Goal: Communication & Community: Answer question/provide support

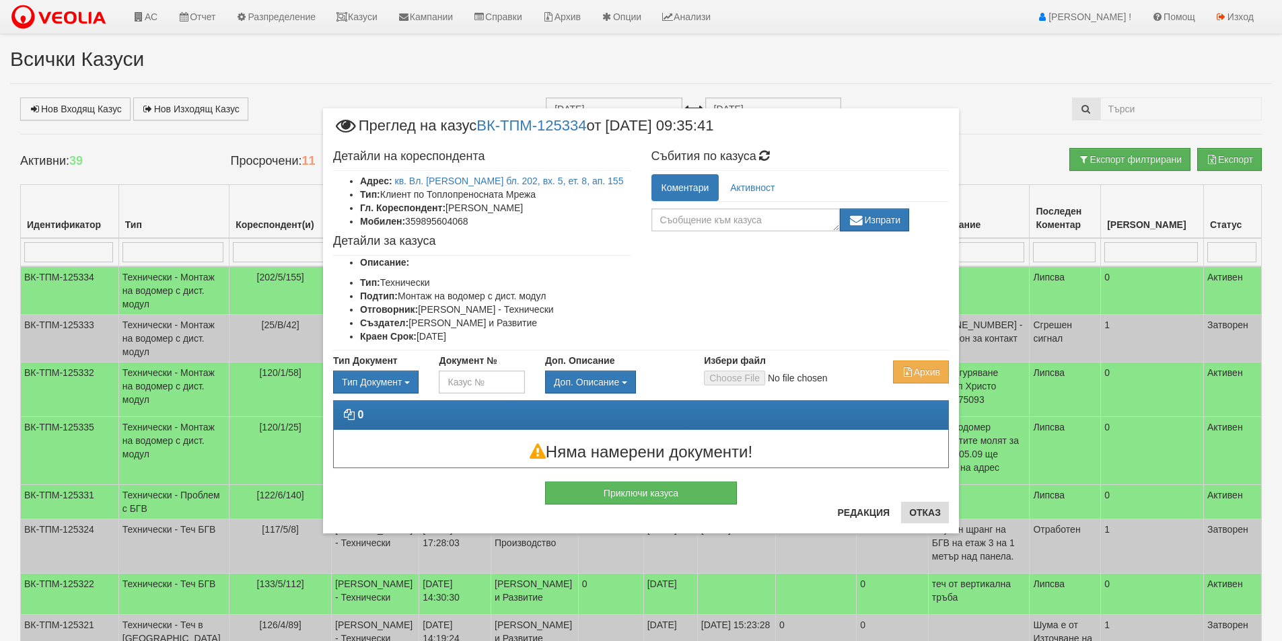
click at [948, 519] on div "× Преглед на казус ВК-ТПМ-125334 от 02/09/2025 09:35:41 Детайли на кореспондент…" at bounding box center [641, 320] width 636 height 425
click at [933, 518] on button "Отказ" at bounding box center [925, 513] width 48 height 22
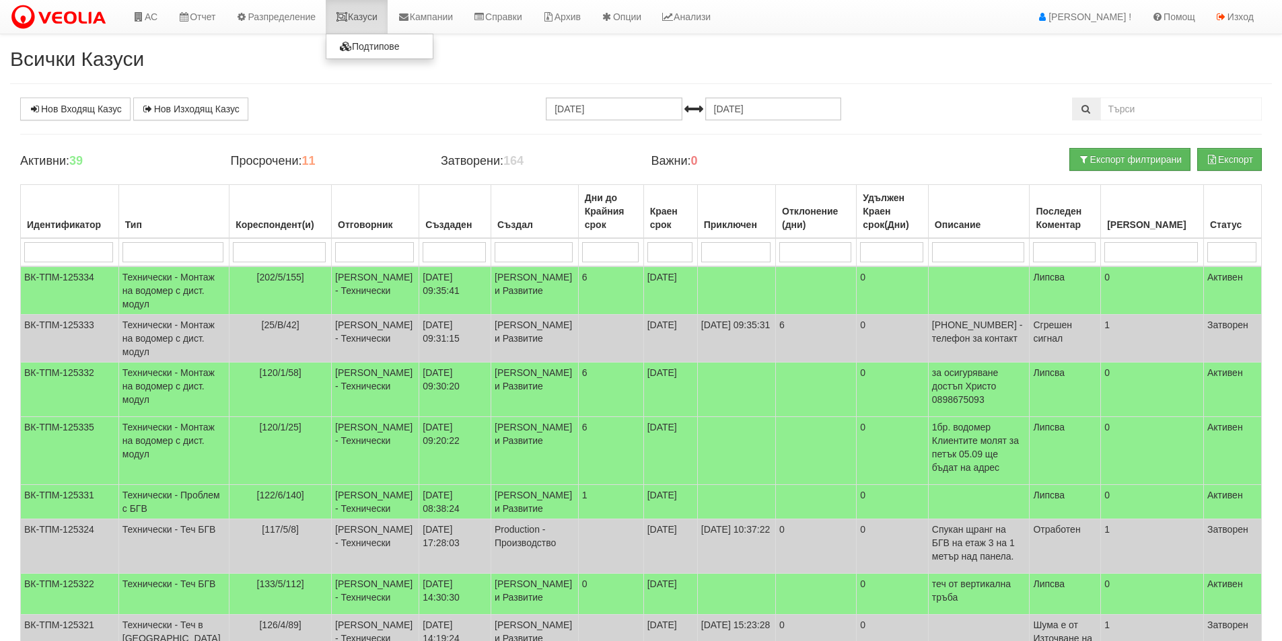
click at [368, 17] on link "Казуси" at bounding box center [357, 17] width 62 height 34
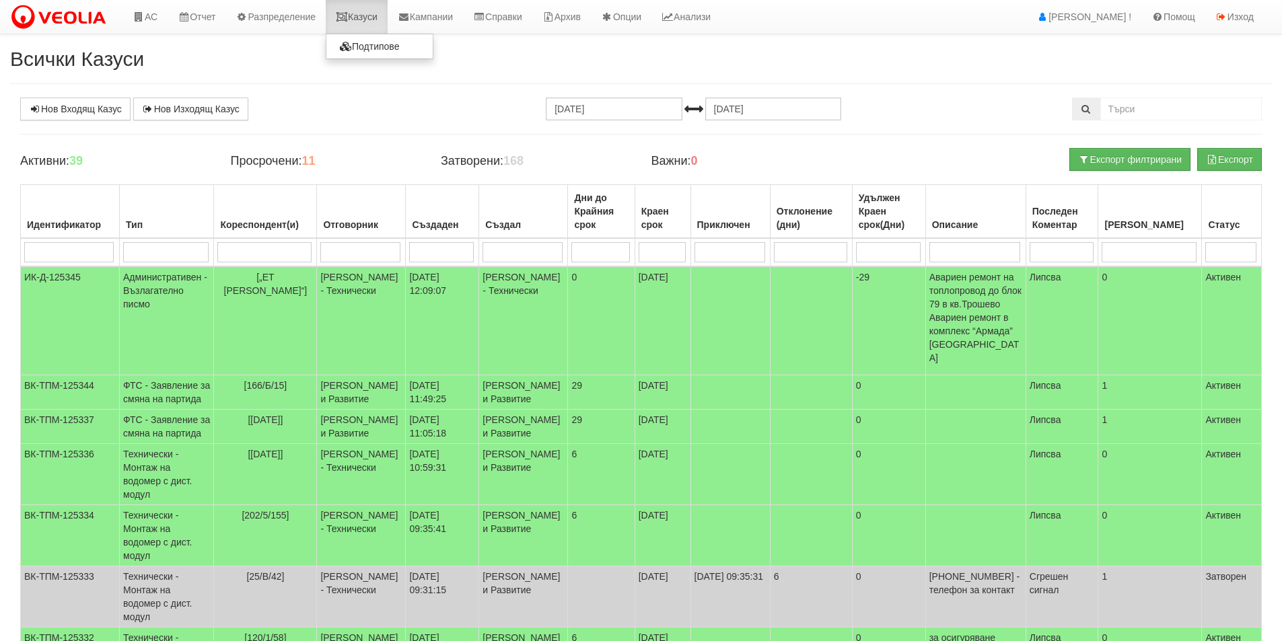
click at [355, 28] on link "Казуси" at bounding box center [357, 17] width 62 height 34
click at [385, 17] on link "Казуси" at bounding box center [357, 17] width 62 height 34
click at [151, 25] on link "АС" at bounding box center [144, 17] width 45 height 34
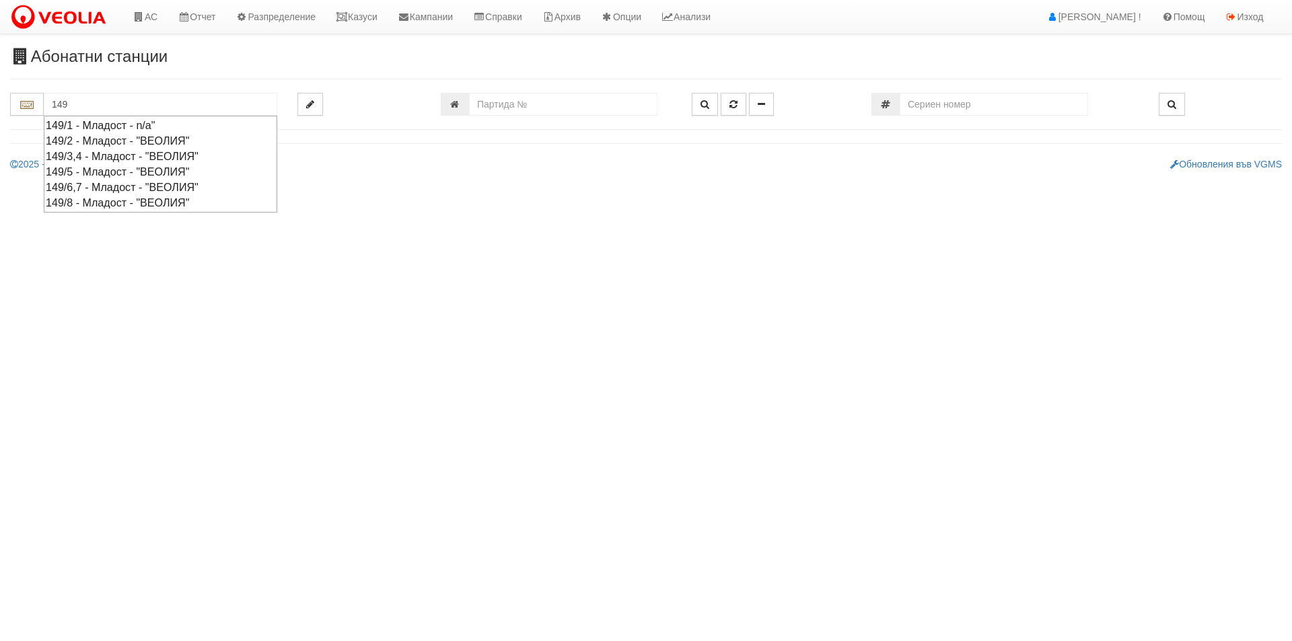
click at [160, 203] on div "149/8 - Младост - "ВЕОЛИЯ"" at bounding box center [160, 202] width 229 height 15
type input "149/8 - Младост - "ВЕОЛИЯ""
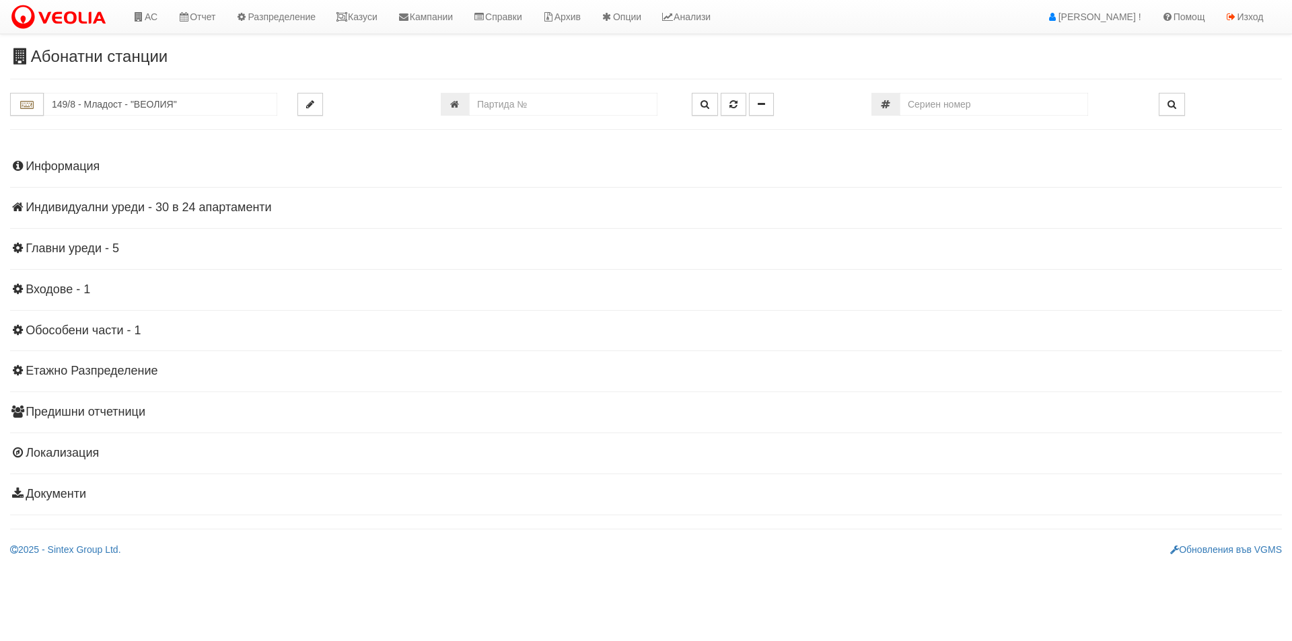
click at [204, 197] on div "Информация Параметри Брой Апартаменти: 24 Ползватели 07/2025 50 % 0 % 56" at bounding box center [646, 328] width 1272 height 371
click at [205, 201] on h4 "Индивидуални уреди - 30 в 24 апартаменти" at bounding box center [646, 207] width 1272 height 13
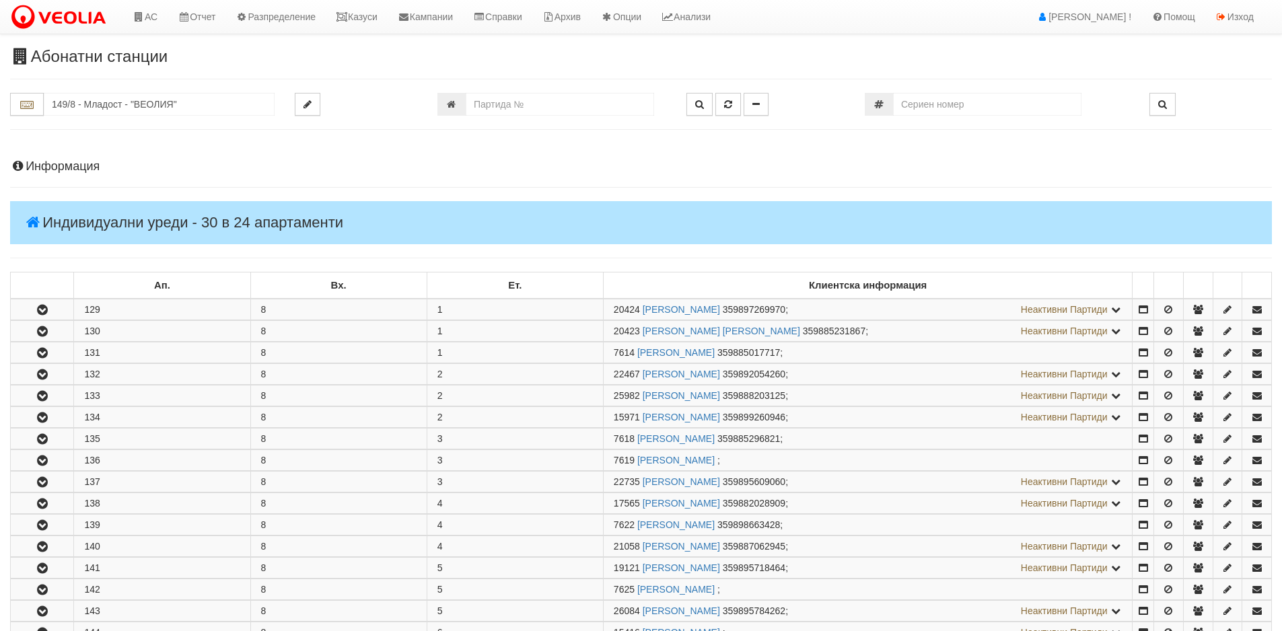
click at [209, 201] on h4 "Индивидуални уреди - 30 в 24 апартаменти" at bounding box center [641, 222] width 1262 height 43
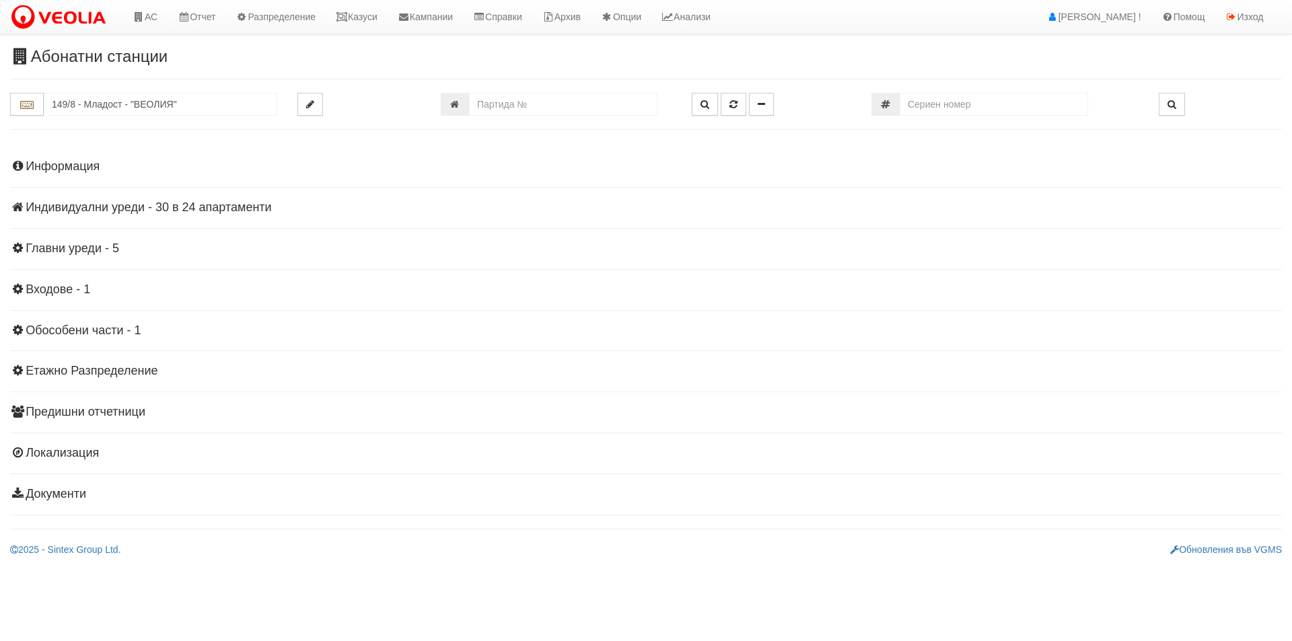
click at [209, 201] on h4 "Индивидуални уреди - 30 в 24 апартаменти" at bounding box center [646, 207] width 1272 height 13
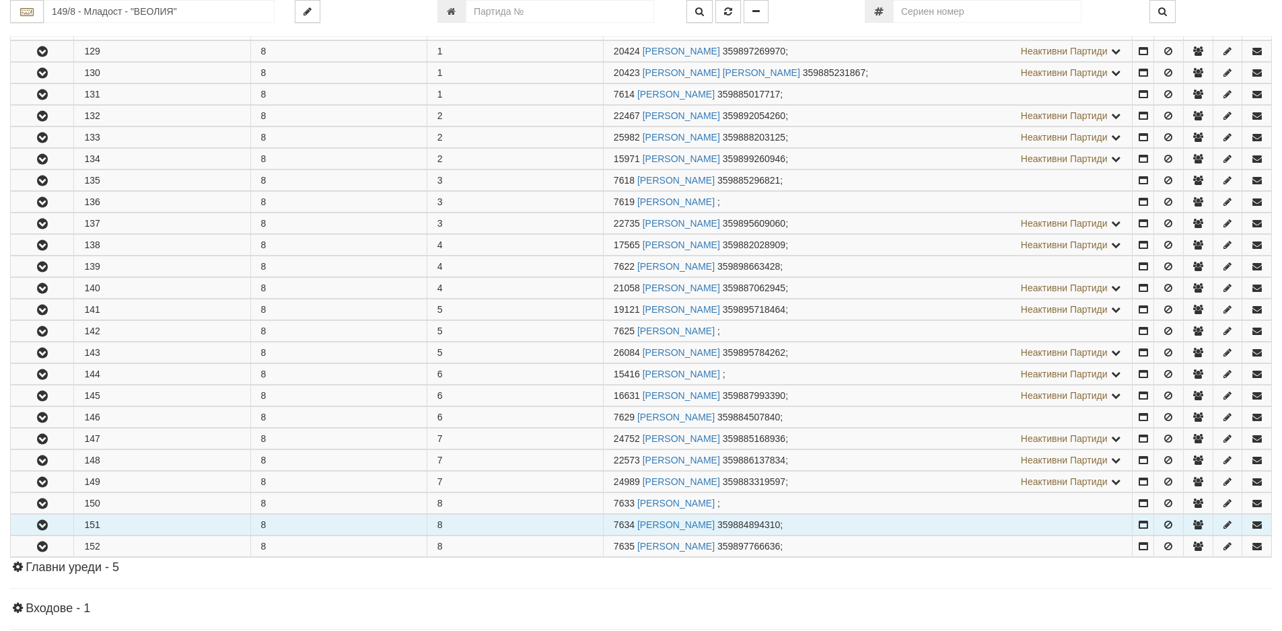
scroll to position [336, 0]
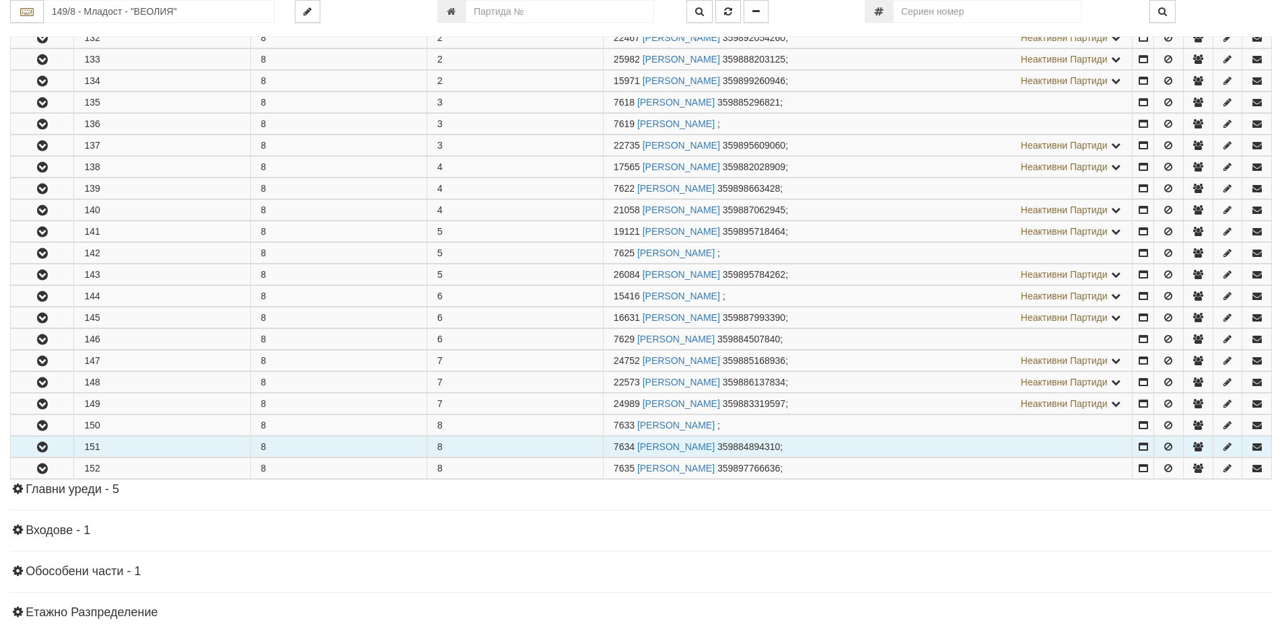
click at [36, 456] on button "button" at bounding box center [42, 447] width 63 height 20
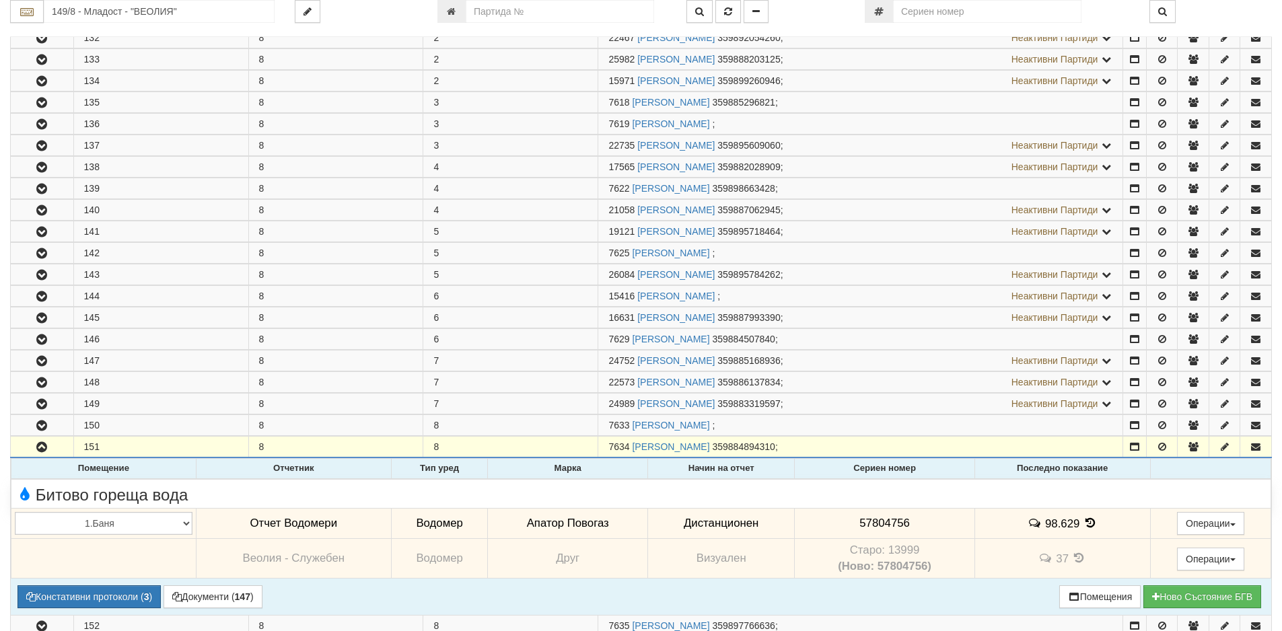
click at [1083, 523] on icon at bounding box center [1090, 523] width 15 height 11
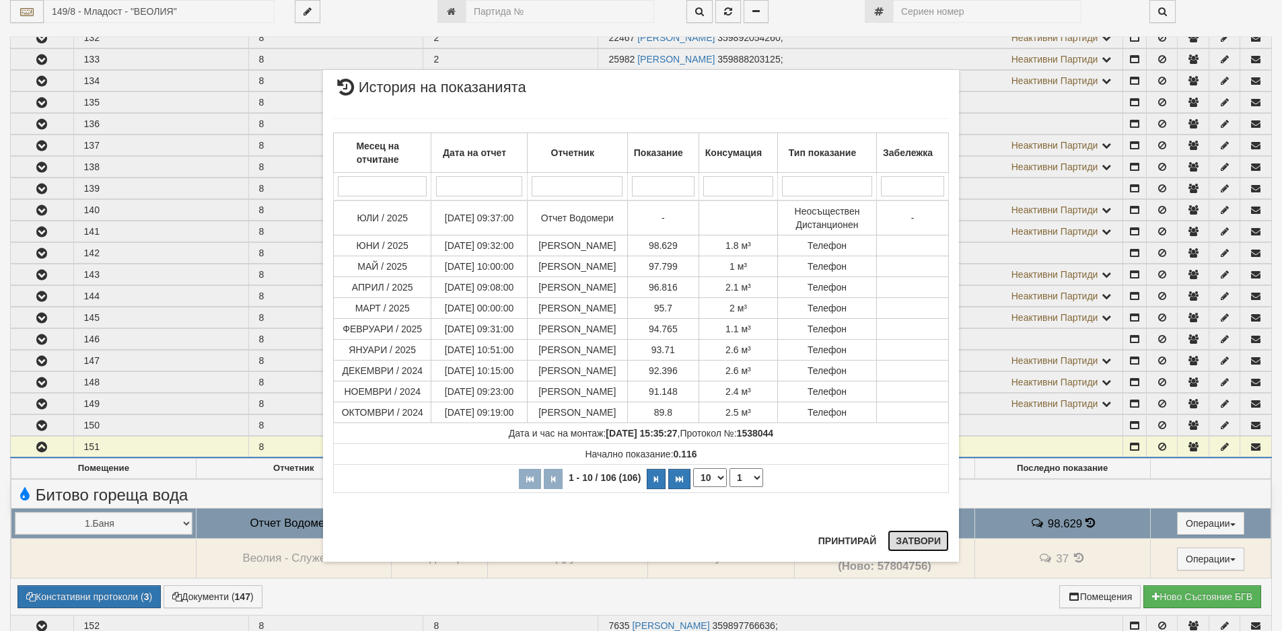
click at [927, 539] on button "Затвори" at bounding box center [918, 541] width 61 height 22
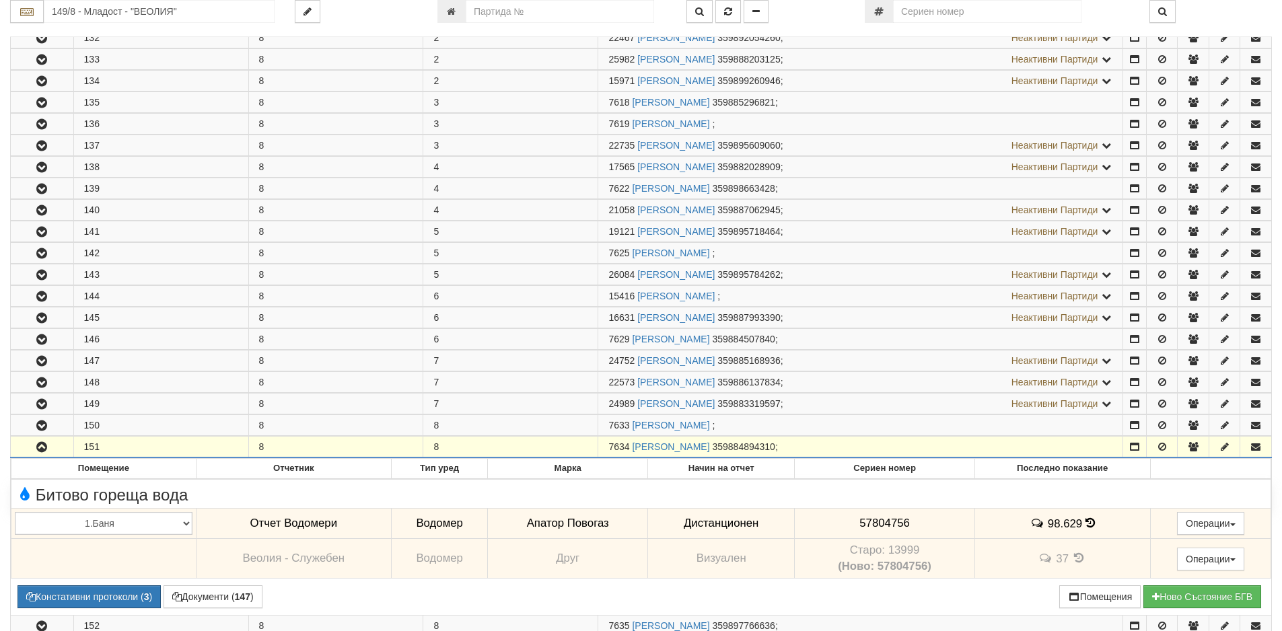
drag, startPoint x: 630, startPoint y: 446, endPoint x: 600, endPoint y: 448, distance: 30.3
click at [597, 447] on tr "151 8 8 7634 НЕДКА ГАНЧЕВА НИКОЛОВА 359884894310 ;" at bounding box center [641, 448] width 1261 height 22
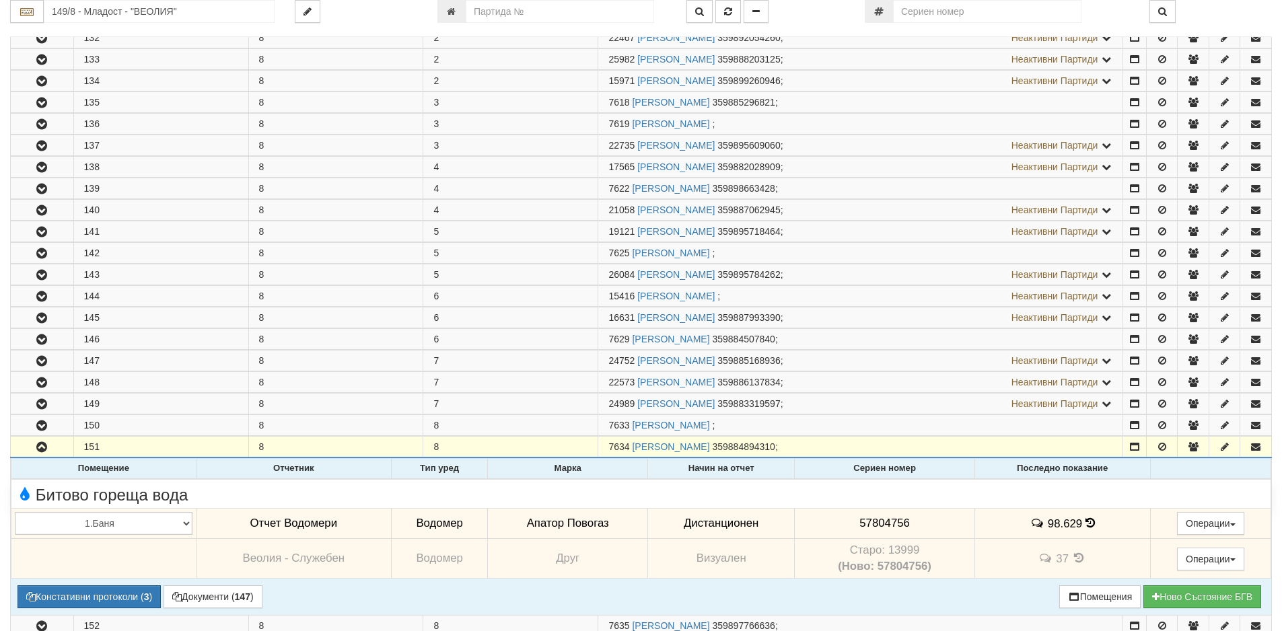
copy tr "7634"
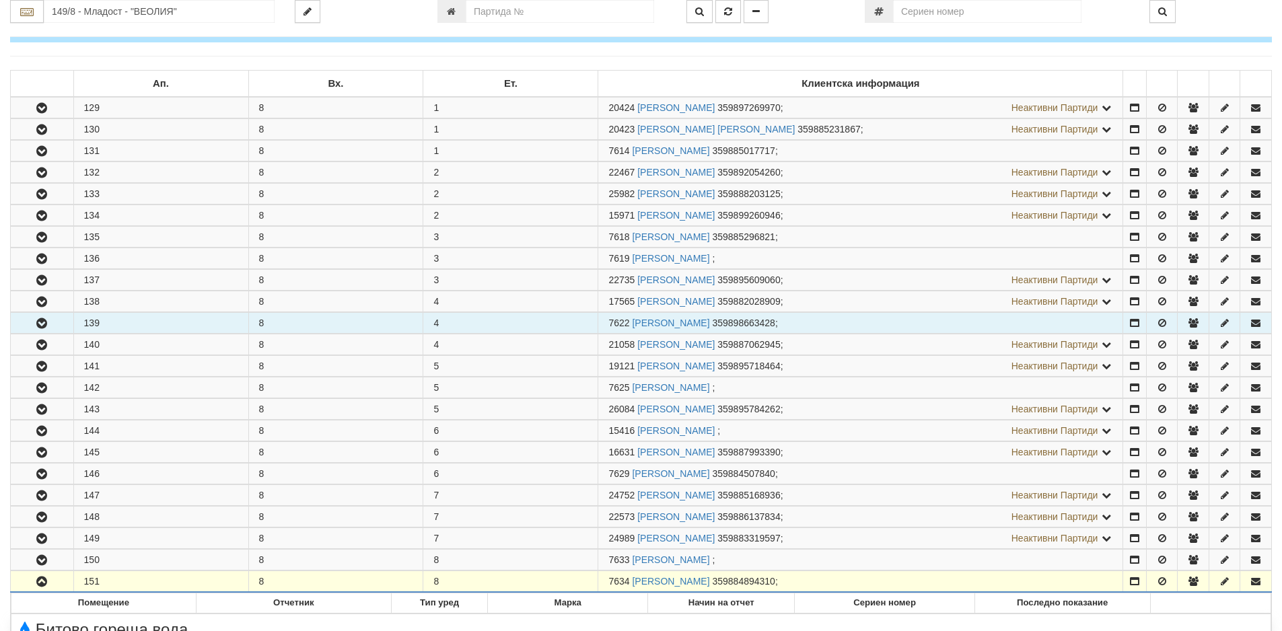
scroll to position [0, 0]
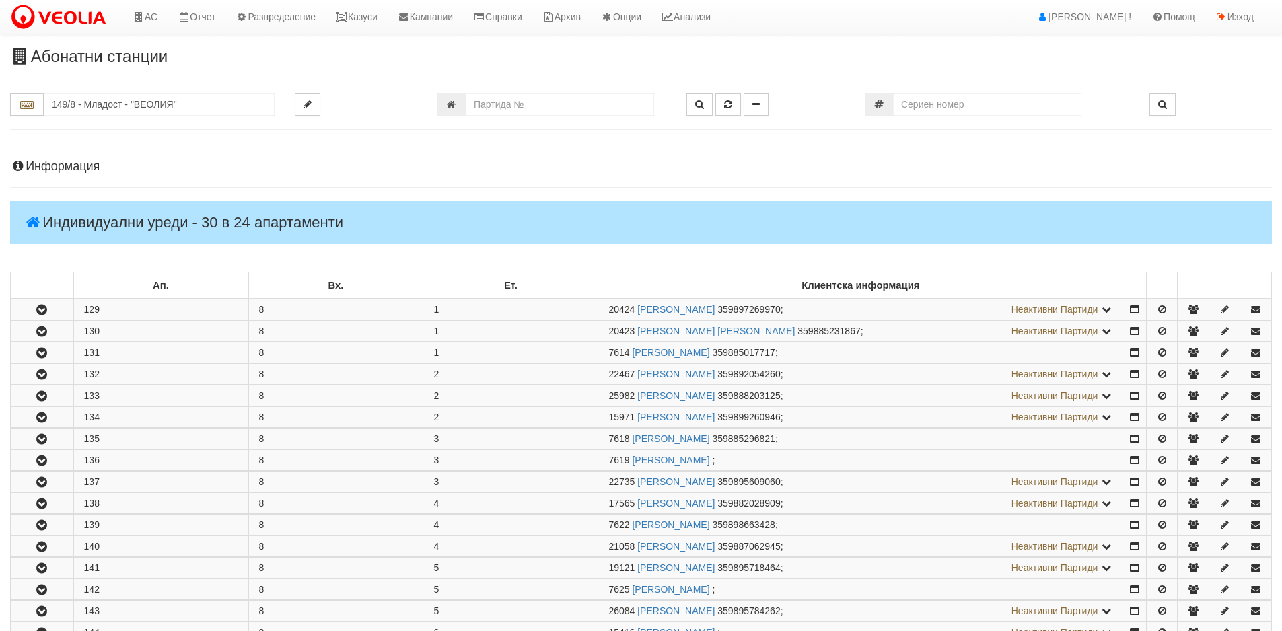
click at [97, 162] on h4 "Информация" at bounding box center [641, 166] width 1262 height 13
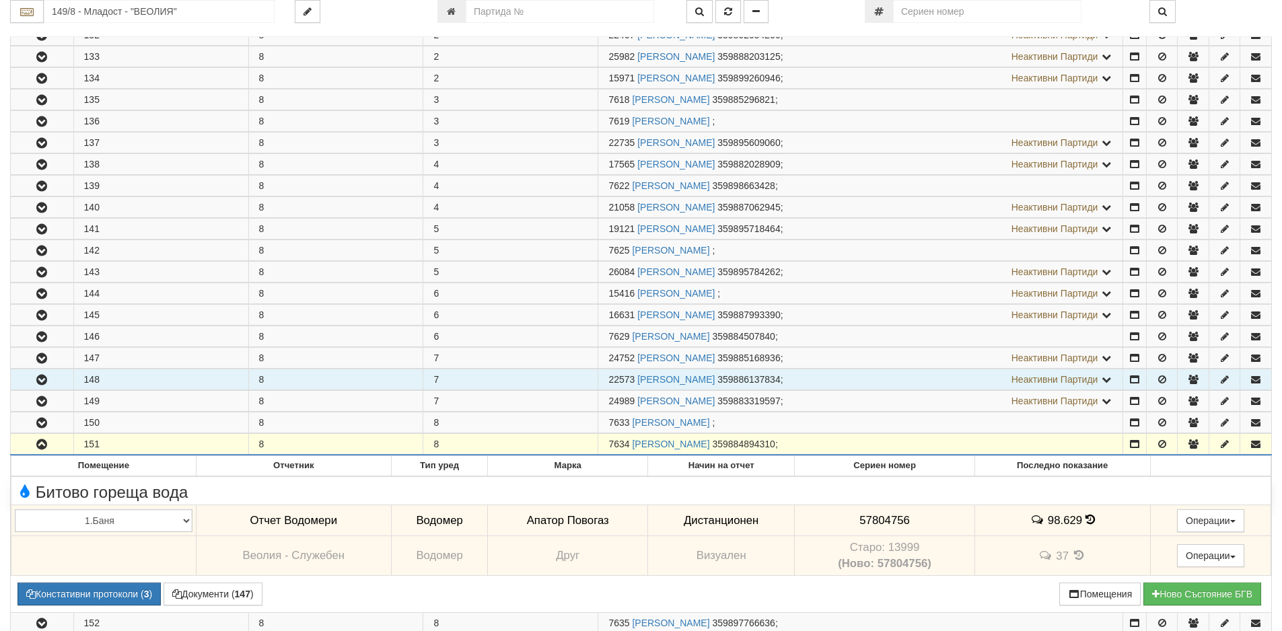
scroll to position [875, 0]
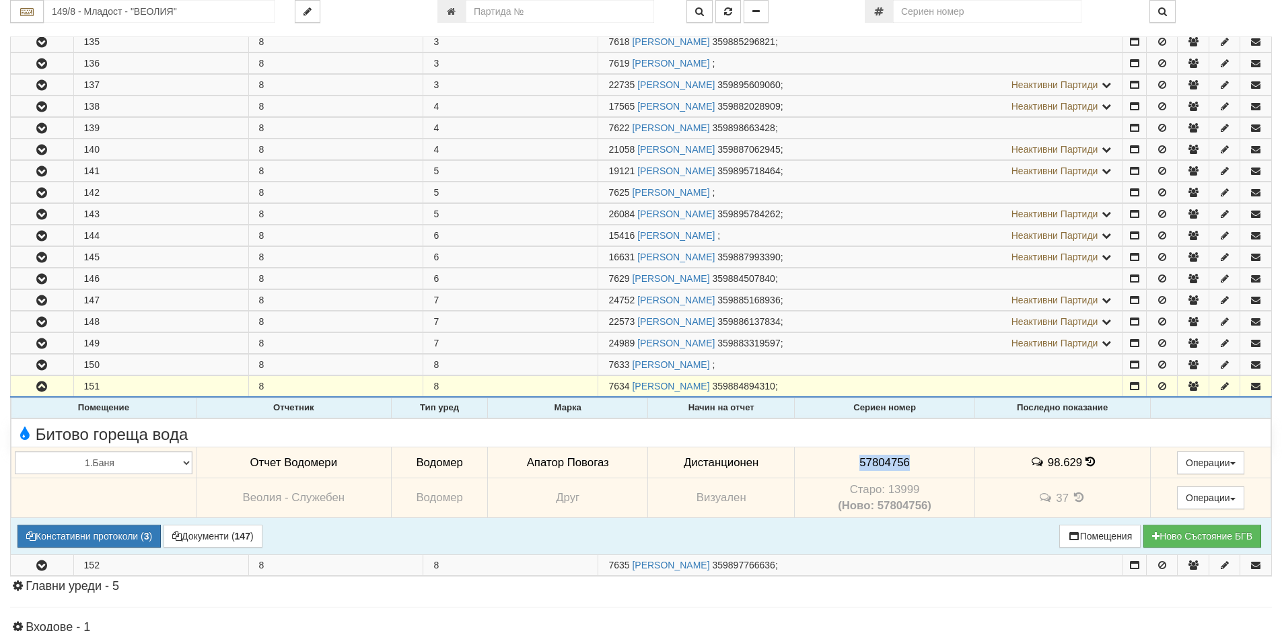
drag, startPoint x: 935, startPoint y: 456, endPoint x: 841, endPoint y: 452, distance: 95.0
click at [841, 452] on td "57804756" at bounding box center [885, 463] width 180 height 31
copy span "57804756"
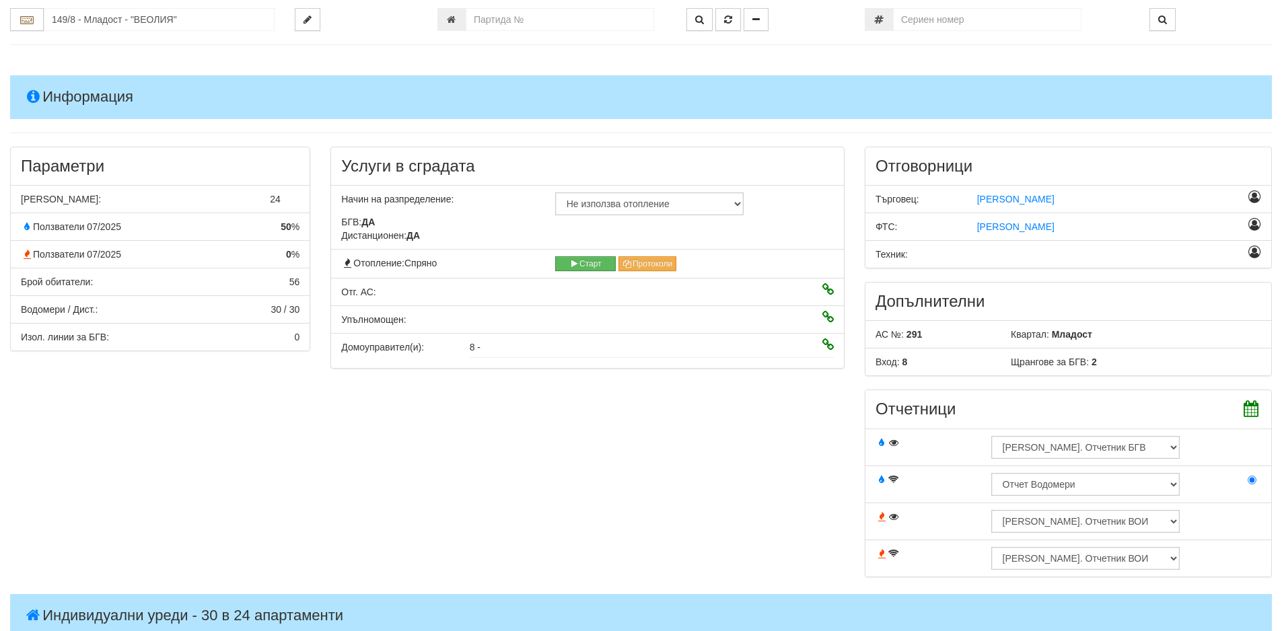
scroll to position [0, 0]
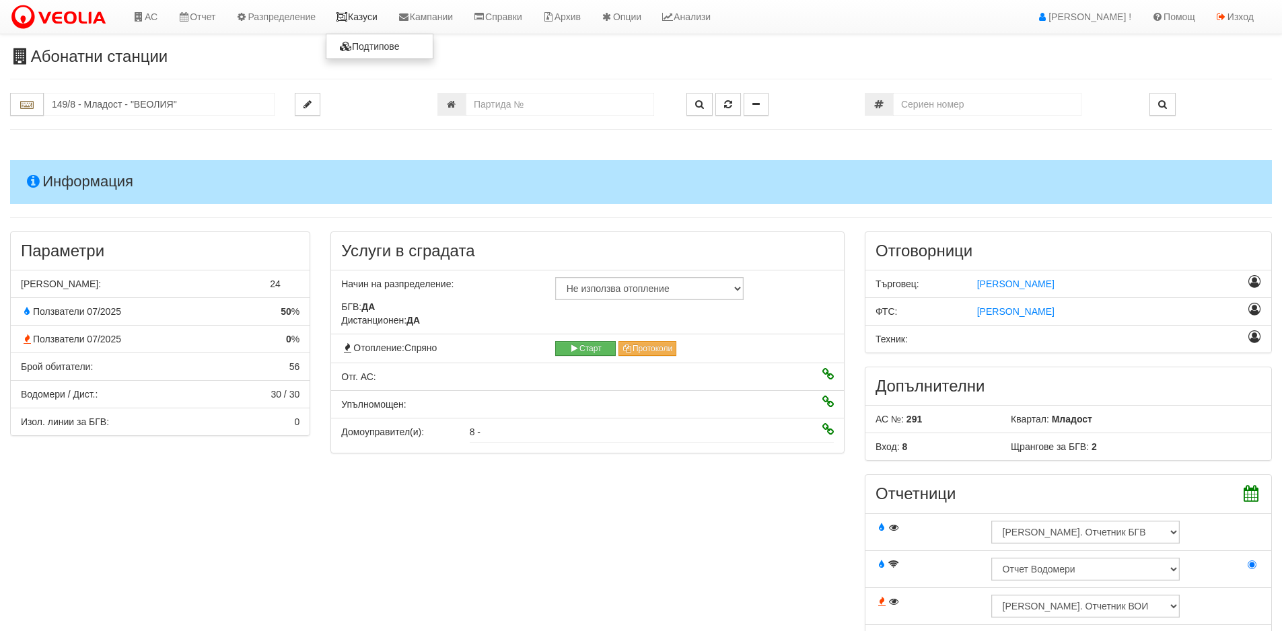
click at [374, 20] on link "Казуси" at bounding box center [357, 17] width 62 height 34
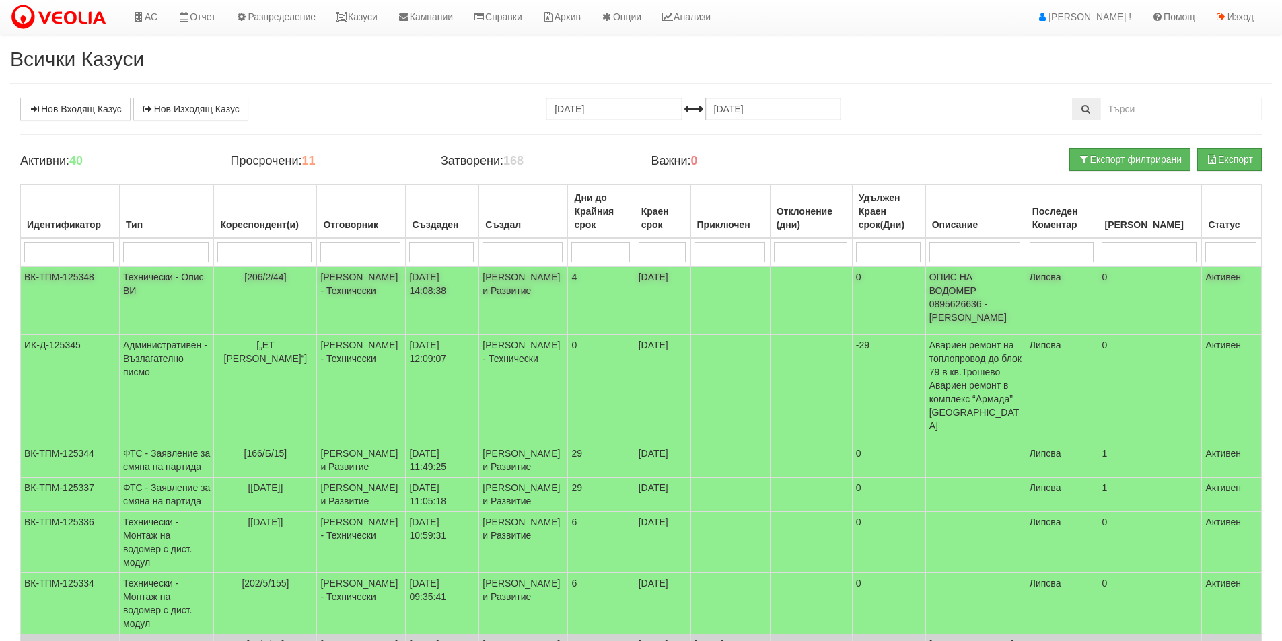
click at [316, 280] on td "[206/2/44]" at bounding box center [265, 301] width 103 height 69
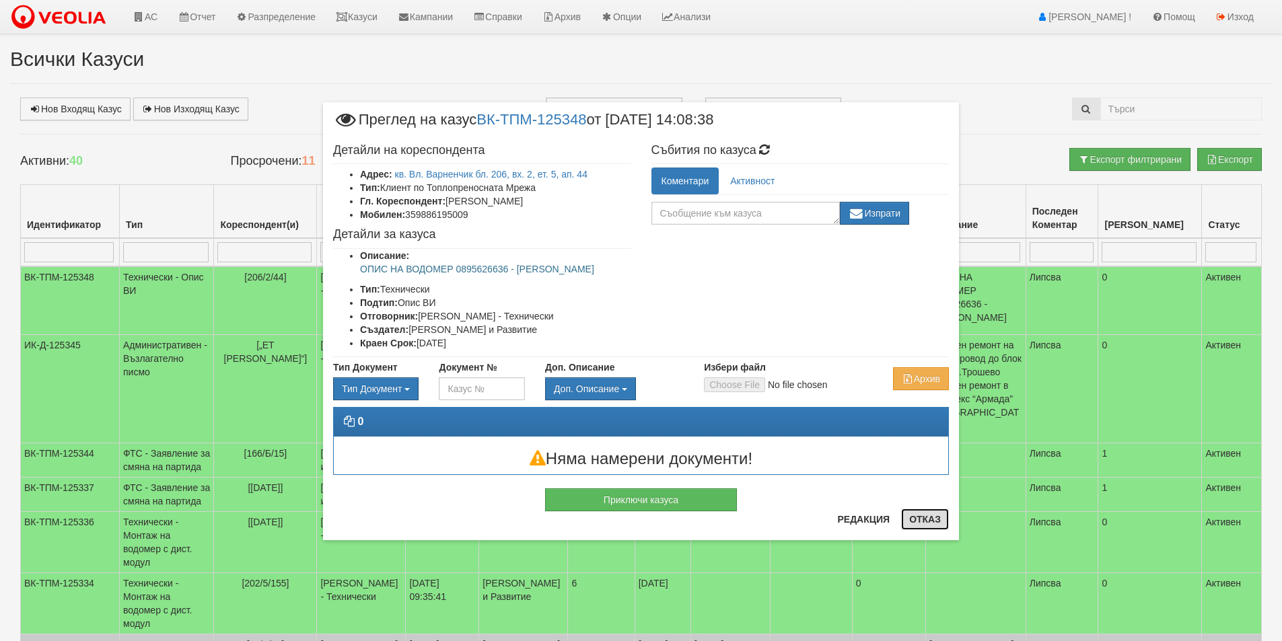
click at [913, 519] on button "Отказ" at bounding box center [925, 520] width 48 height 22
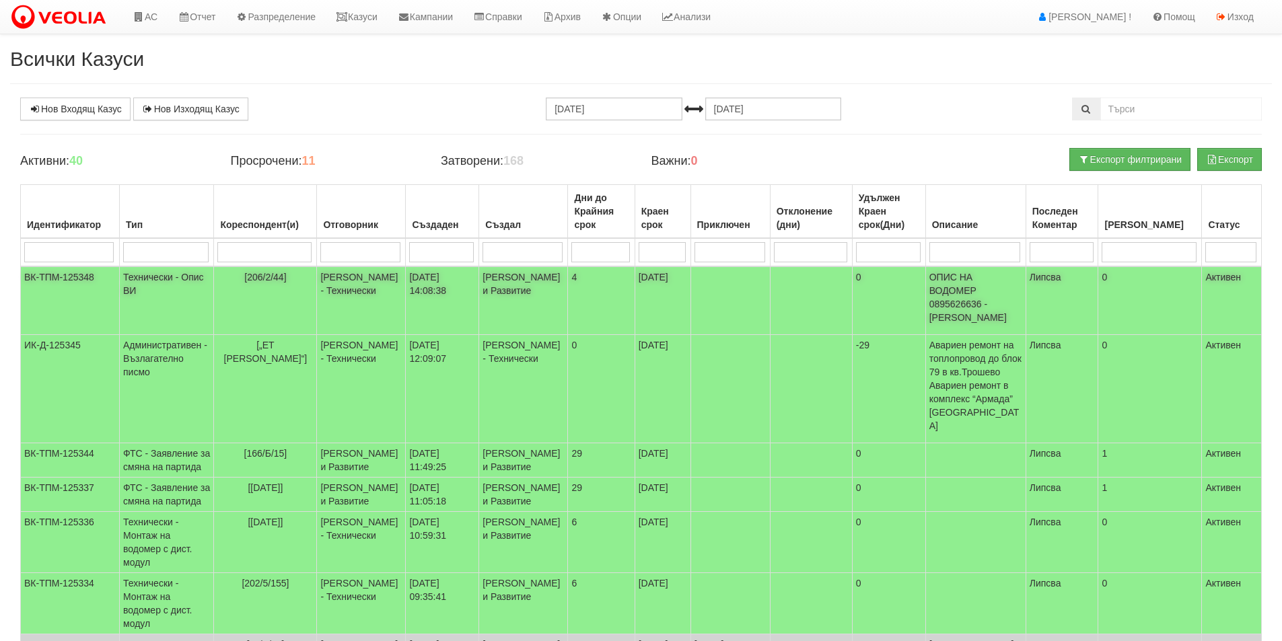
click at [476, 294] on td "[DATE] 14:08:38" at bounding box center [442, 301] width 73 height 69
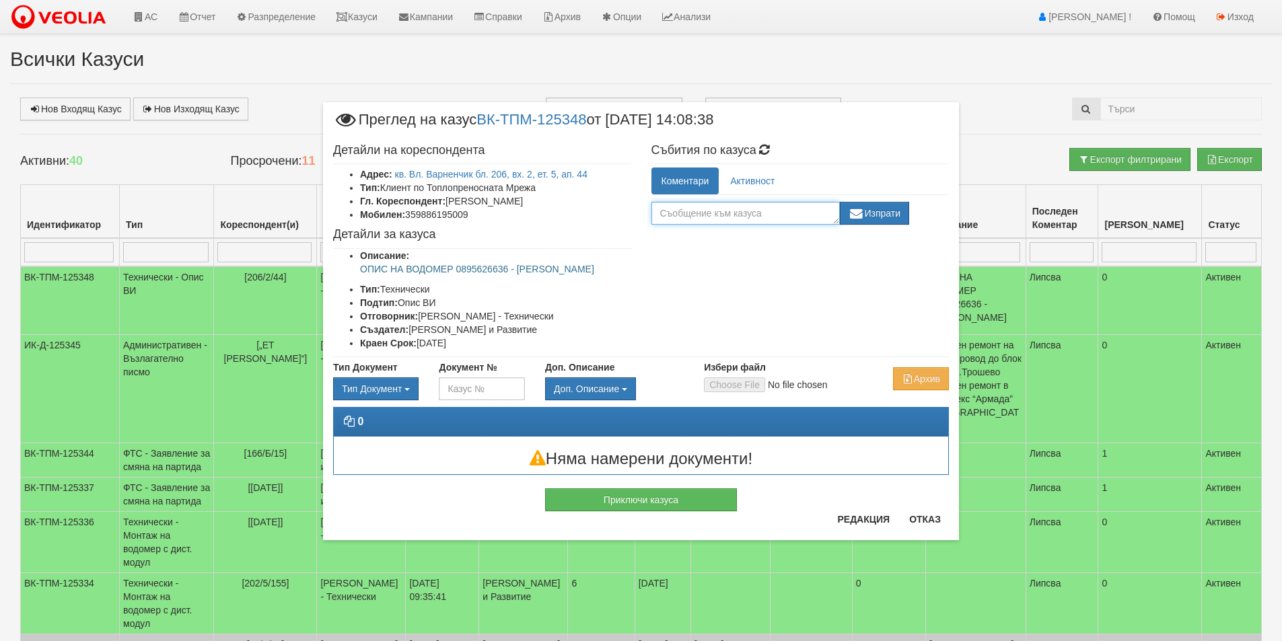
click at [811, 214] on textarea at bounding box center [745, 213] width 188 height 23
type textarea "Д"
click at [898, 520] on div "Редакция Отказ" at bounding box center [889, 525] width 120 height 32
click at [924, 518] on button "Отказ" at bounding box center [925, 520] width 48 height 22
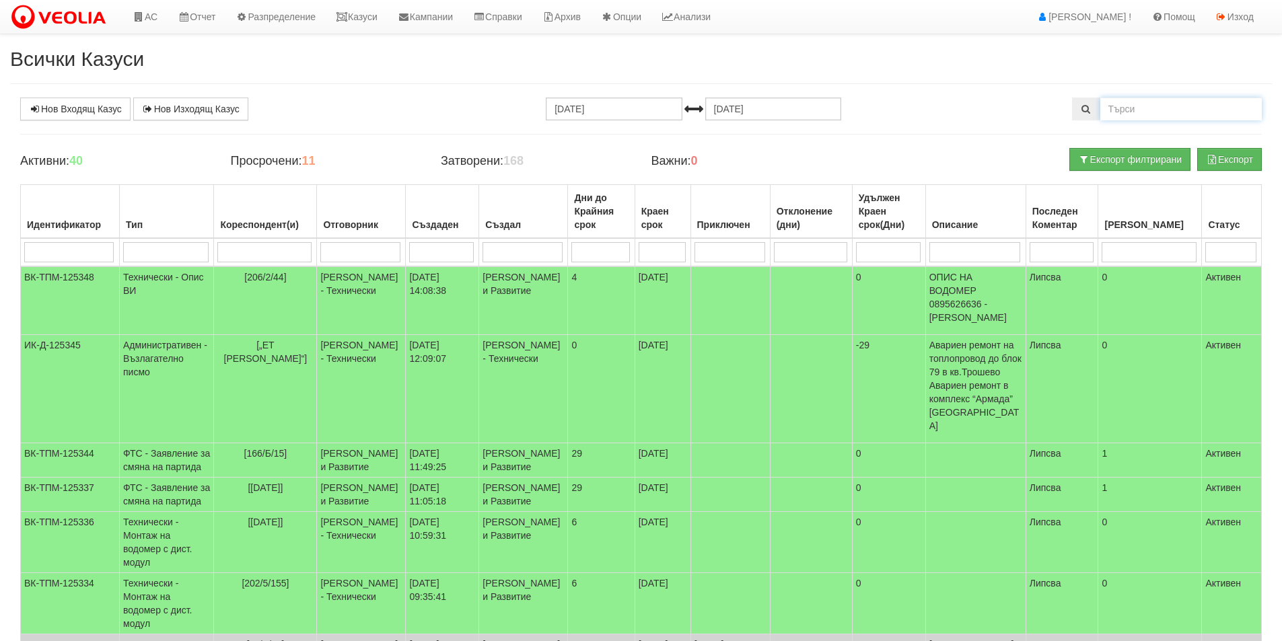
click at [1117, 109] on input "text" at bounding box center [1181, 109] width 162 height 23
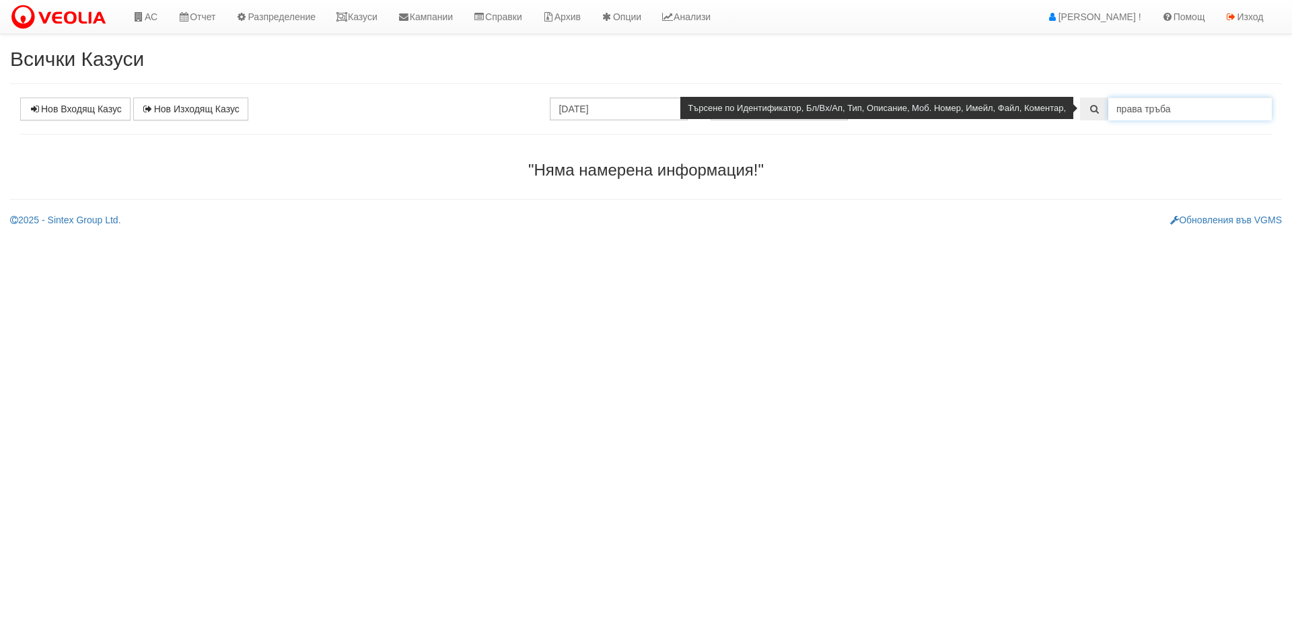
drag, startPoint x: 1143, startPoint y: 108, endPoint x: 1095, endPoint y: 105, distance: 47.9
click at [1096, 105] on div "права тръба" at bounding box center [1176, 109] width 192 height 23
type input "тръба"
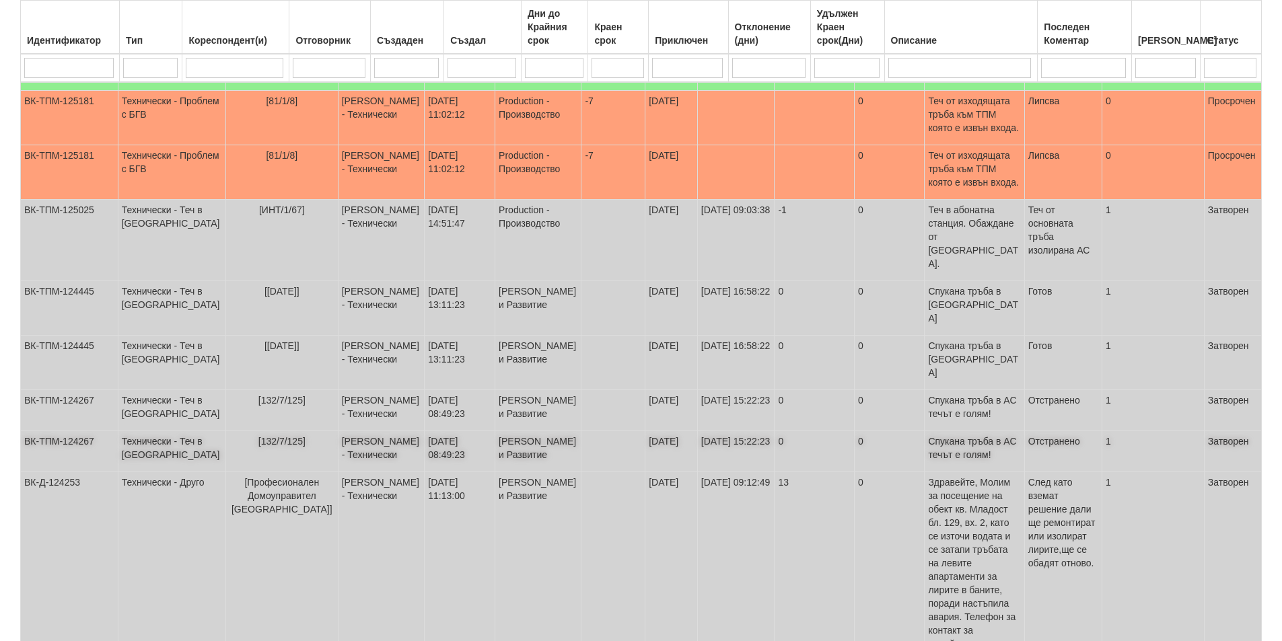
scroll to position [269, 0]
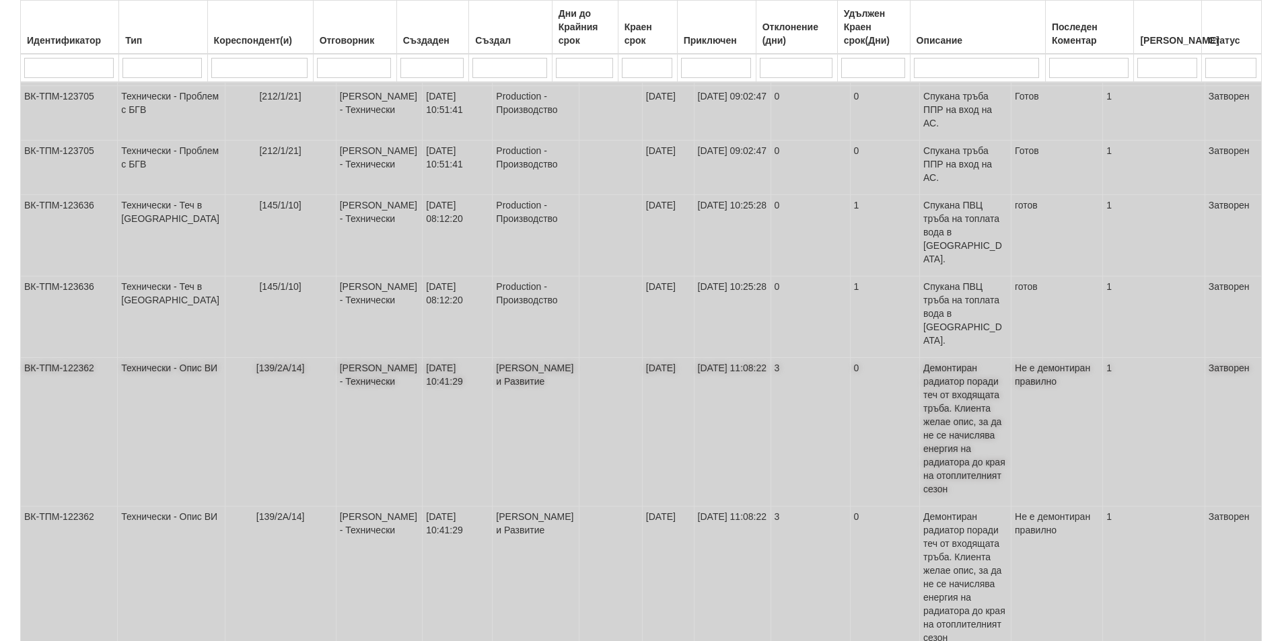
scroll to position [425, 0]
select select "3"
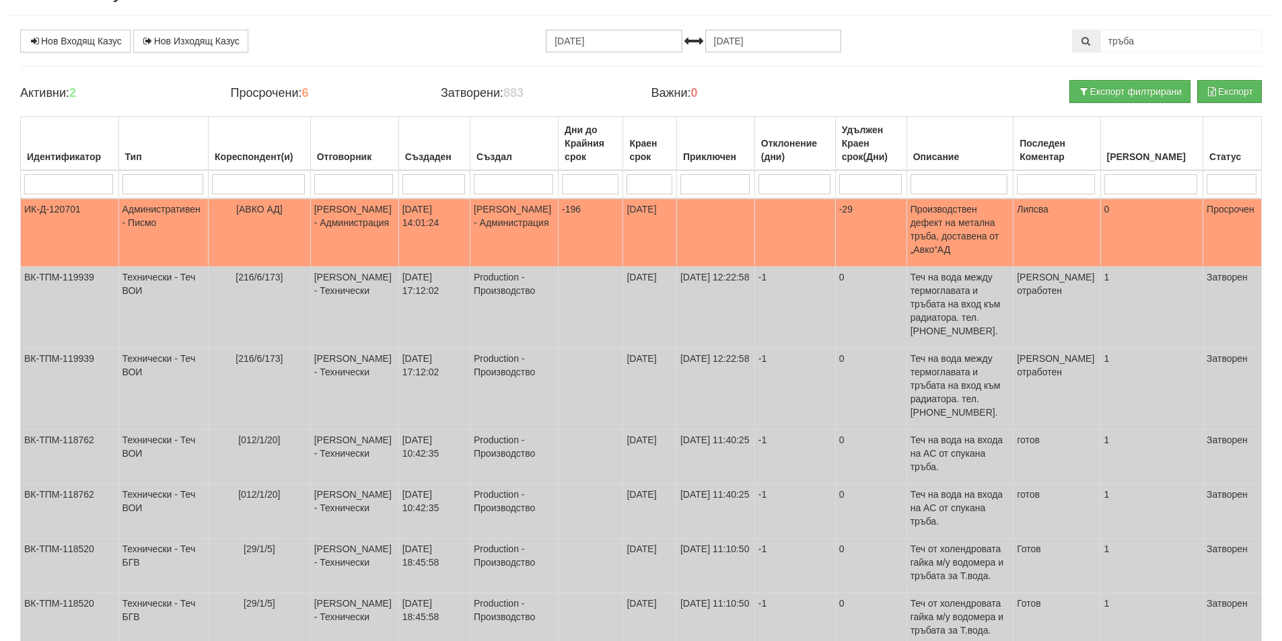
scroll to position [67, 0]
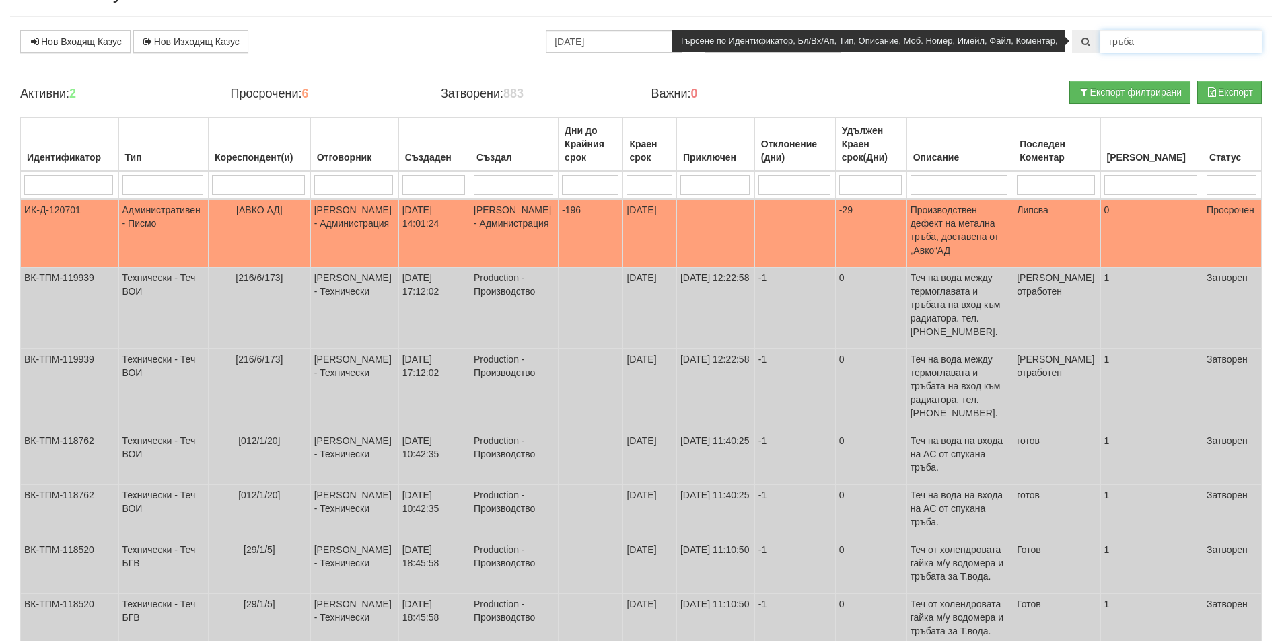
drag, startPoint x: 1147, startPoint y: 38, endPoint x: 1033, endPoint y: 43, distance: 114.5
click at [1072, 43] on div "тръба" at bounding box center [1167, 41] width 190 height 23
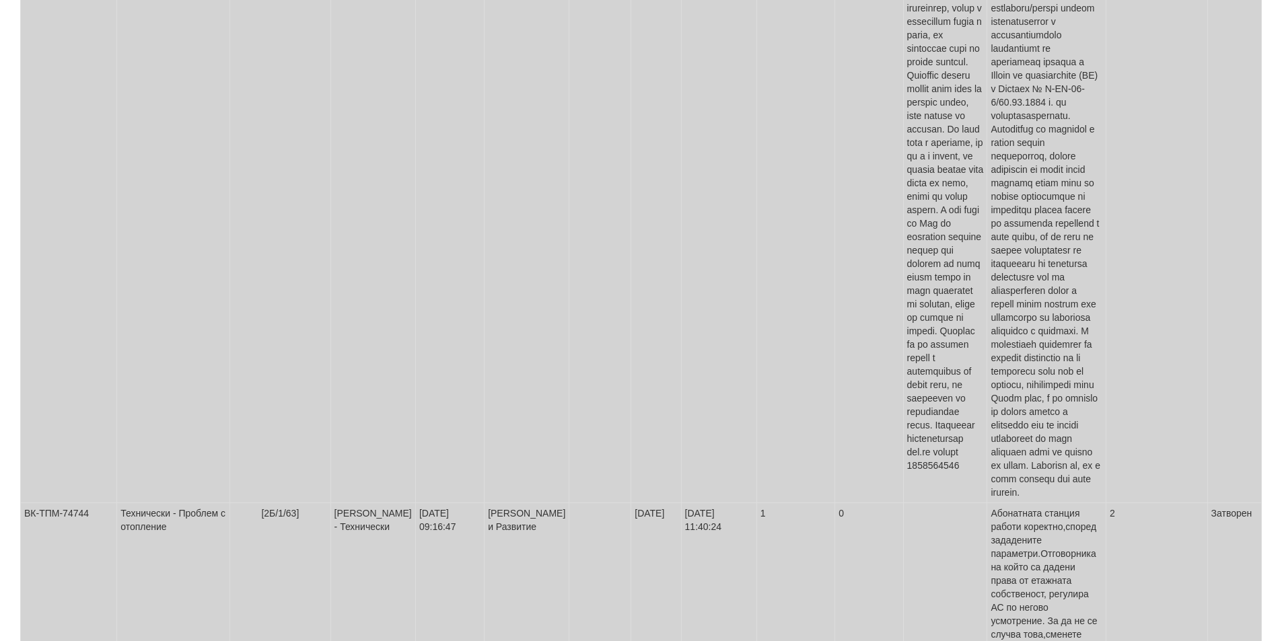
scroll to position [0, 0]
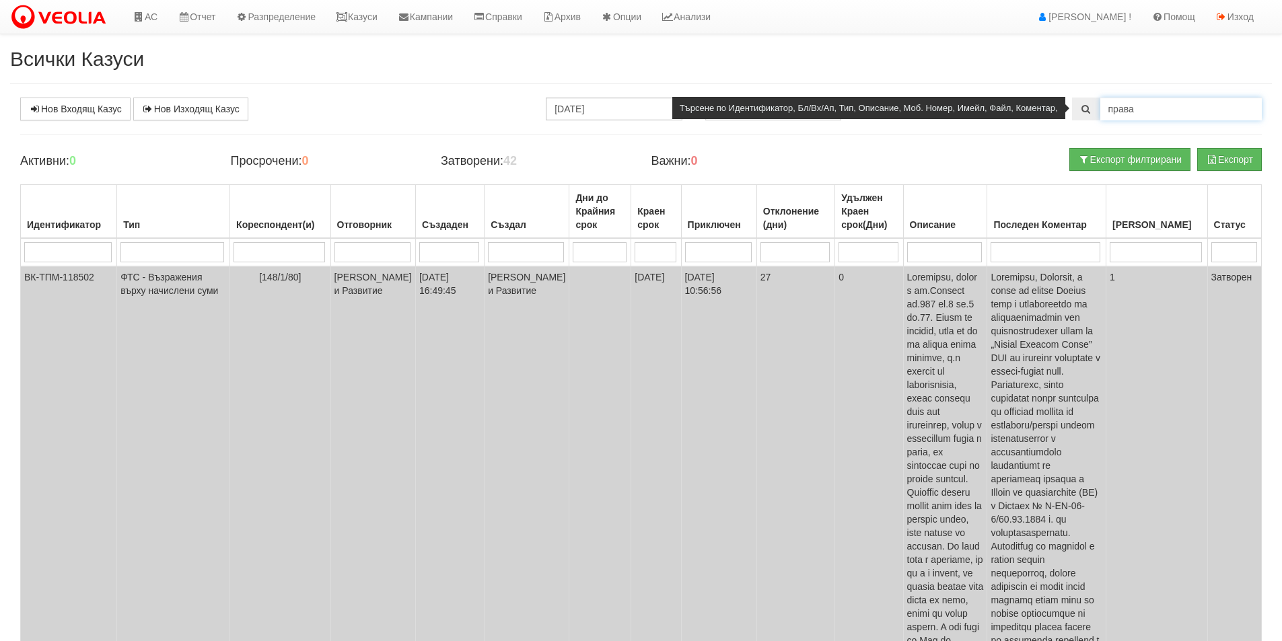
drag, startPoint x: 1139, startPoint y: 117, endPoint x: 1051, endPoint y: 108, distance: 87.9
click at [1072, 108] on div "права" at bounding box center [1167, 109] width 190 height 23
type input "изолирана"
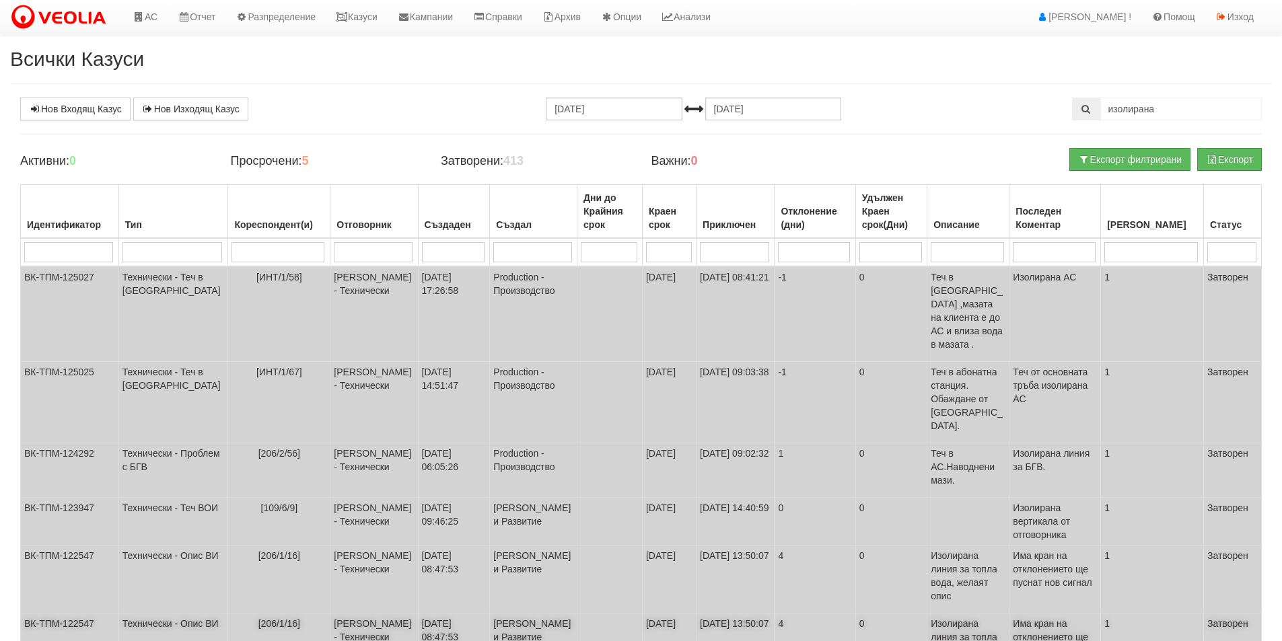
click at [980, 617] on p "Изолирана линия за топла вода, желаят опис" at bounding box center [968, 644] width 75 height 54
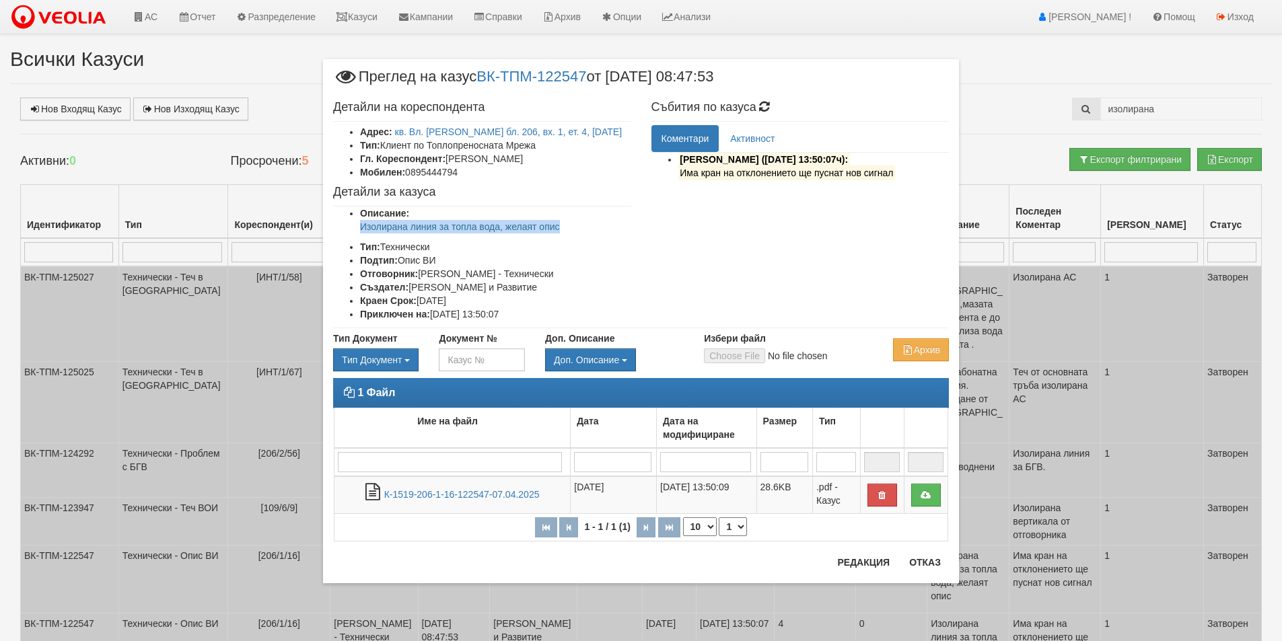
drag, startPoint x: 576, startPoint y: 221, endPoint x: 354, endPoint y: 232, distance: 222.3
click at [354, 232] on ul "Описание: Изолирана линия за топла вода, желаят опис Тип: Технически Подтип: Оп…" at bounding box center [482, 264] width 298 height 114
copy p "Изолирана линия за топла вода, желаят опис"
click at [209, 151] on div "× Преглед на казус ВК-ТПМ-122547 от 07/04/2025 08:47:53 Детайли на кореспондент…" at bounding box center [641, 320] width 1282 height 641
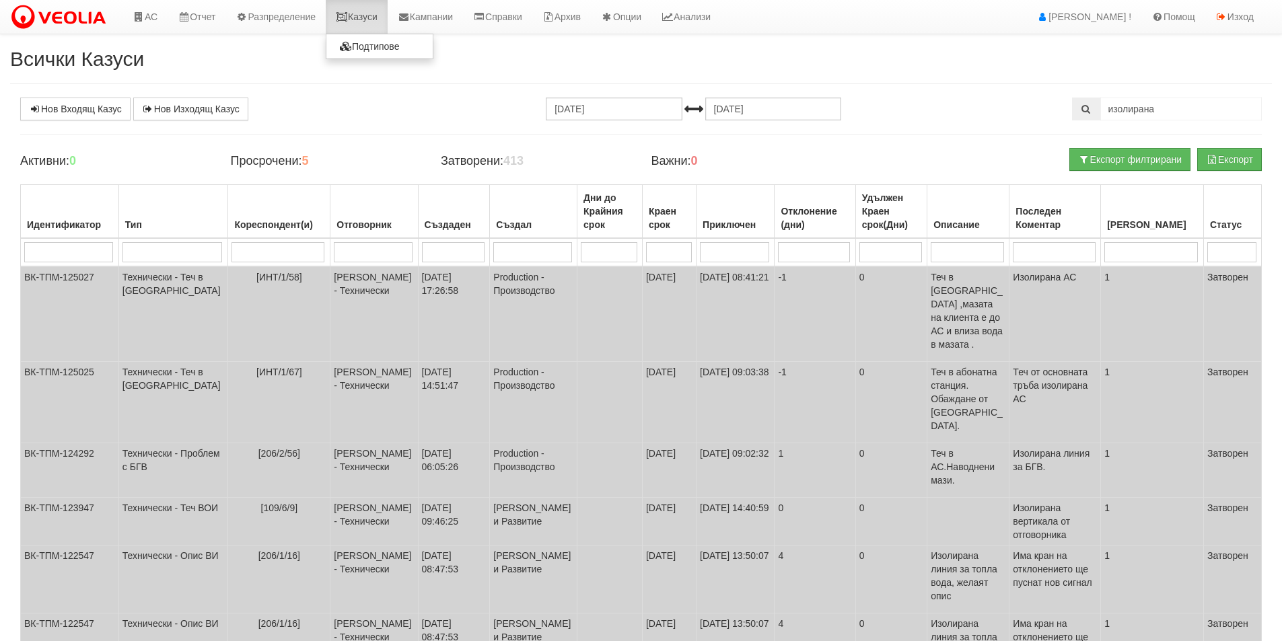
click at [365, 26] on link "Казуси" at bounding box center [357, 17] width 62 height 34
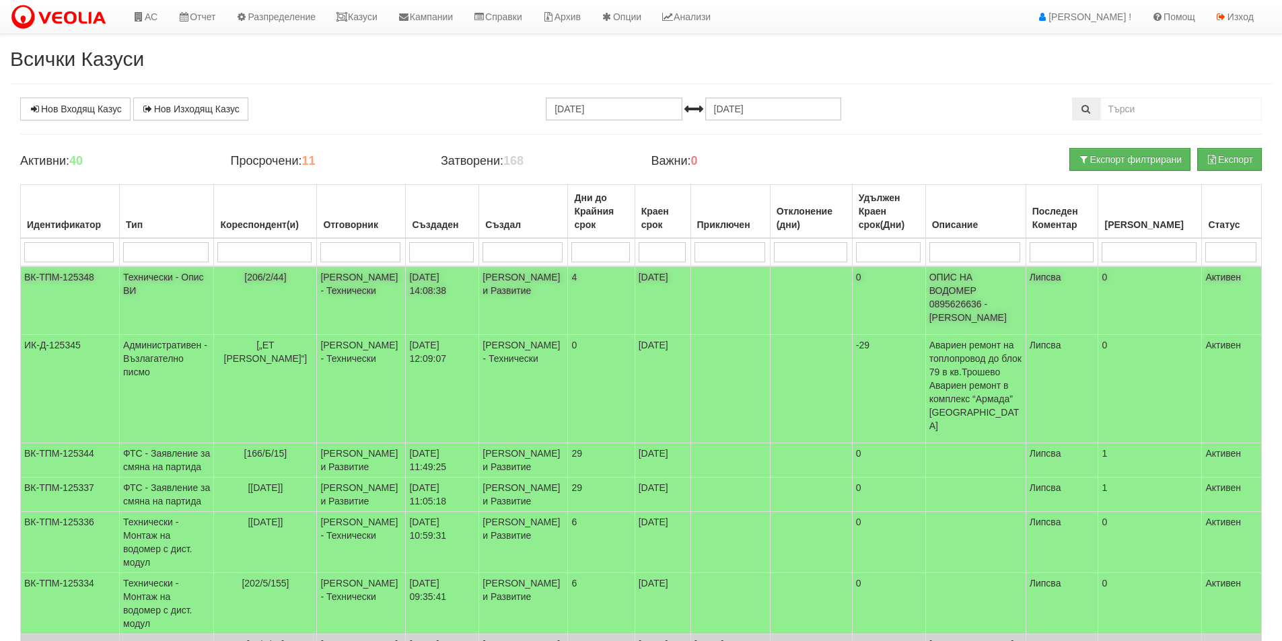
click at [286, 295] on td "[206/2/44]" at bounding box center [265, 301] width 103 height 69
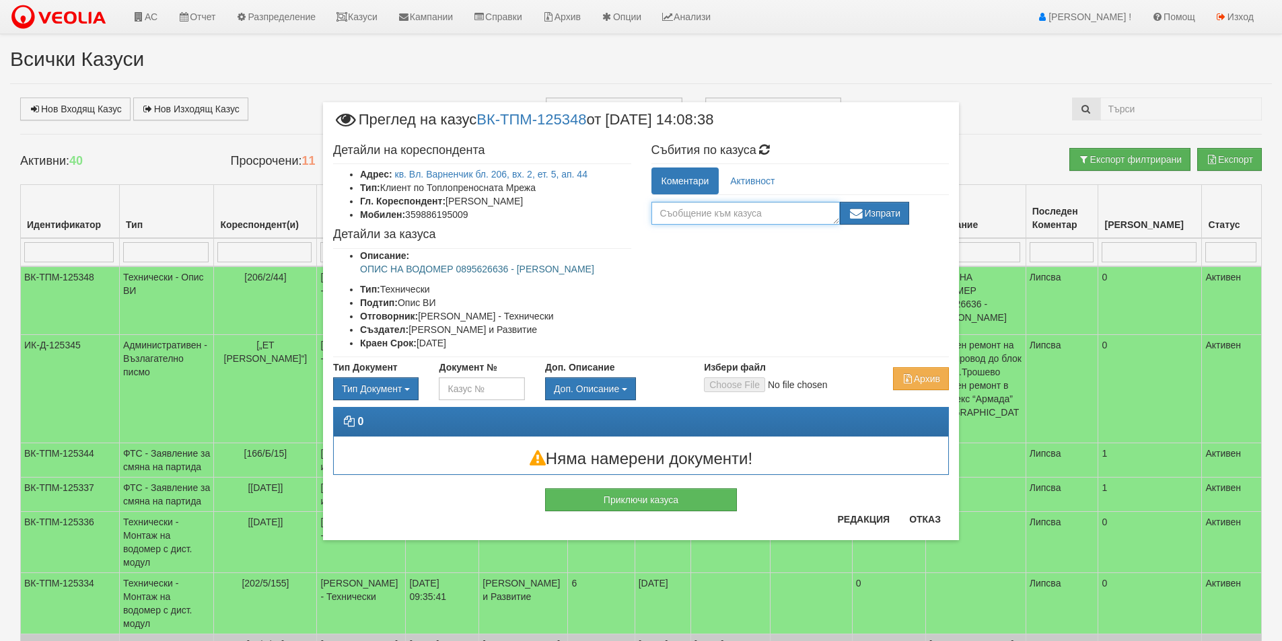
click at [707, 212] on textarea at bounding box center [745, 213] width 188 height 23
paste textarea "Изолирана линия за топла вода, желаят опис"
drag, startPoint x: 728, startPoint y: 221, endPoint x: 812, endPoint y: 211, distance: 84.1
click at [812, 211] on textarea "Изолирана линия за топла вода, желаят опис" at bounding box center [745, 213] width 188 height 23
type textarea "Изолирана линия за топла вода."
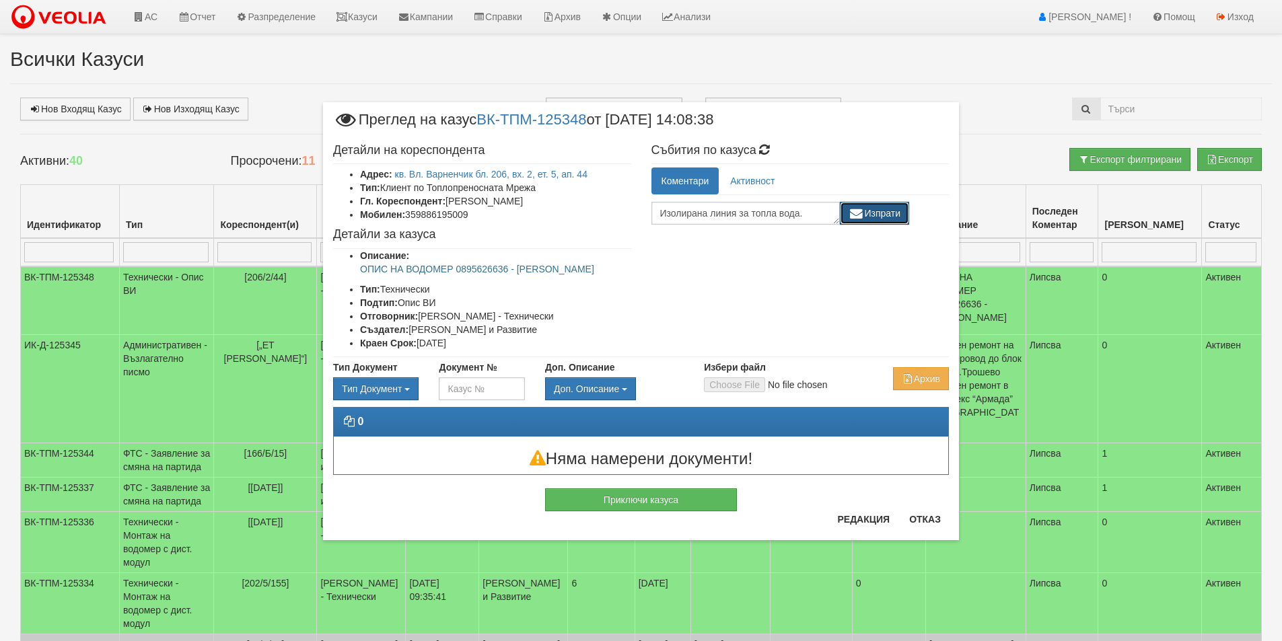
click at [877, 220] on button "Изпрати" at bounding box center [875, 213] width 70 height 23
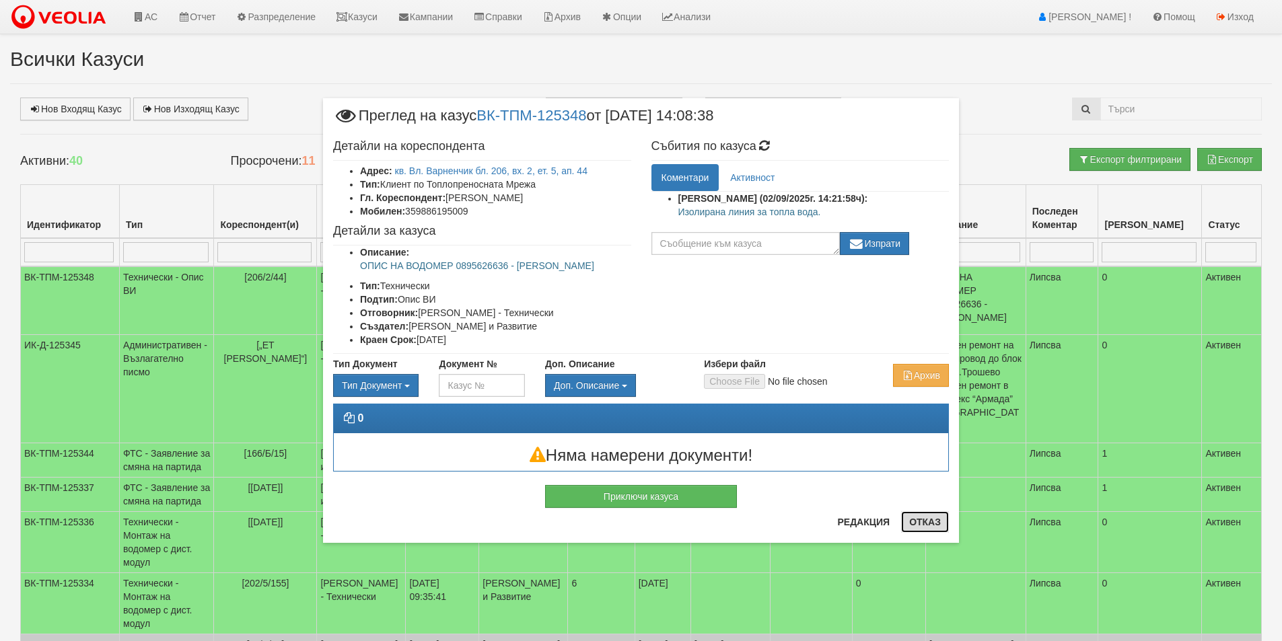
click at [933, 515] on button "Отказ" at bounding box center [925, 522] width 48 height 22
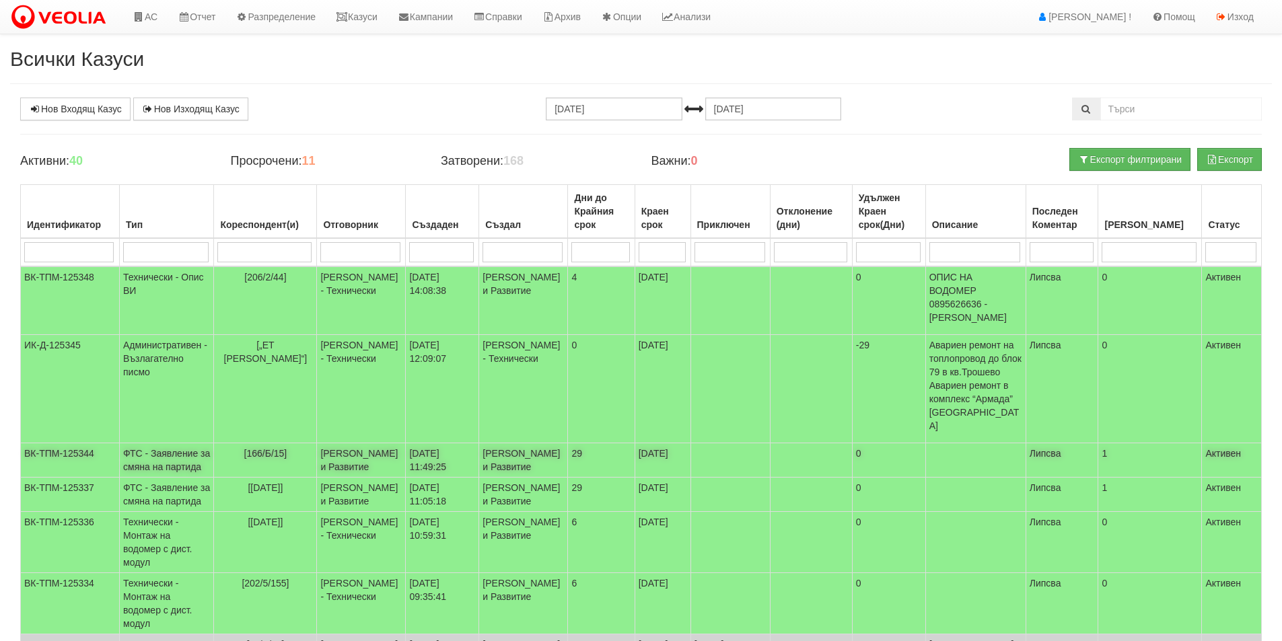
click at [376, 444] on td "[PERSON_NAME] и Развитие" at bounding box center [361, 461] width 89 height 34
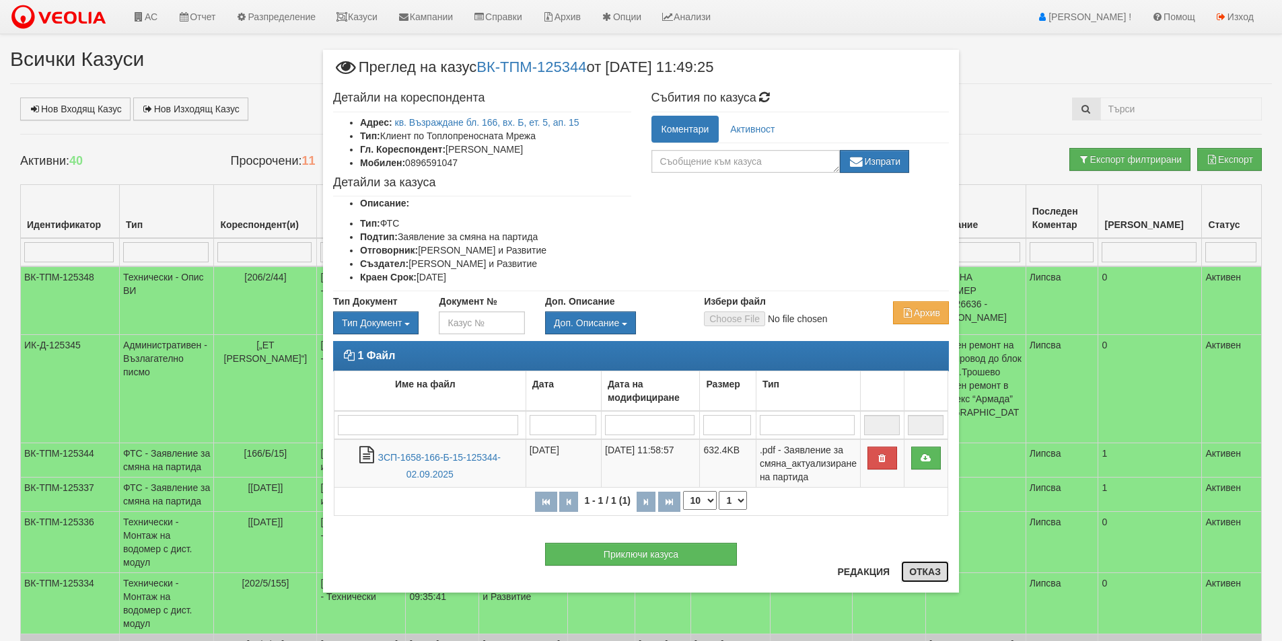
click at [925, 569] on button "Отказ" at bounding box center [925, 572] width 48 height 22
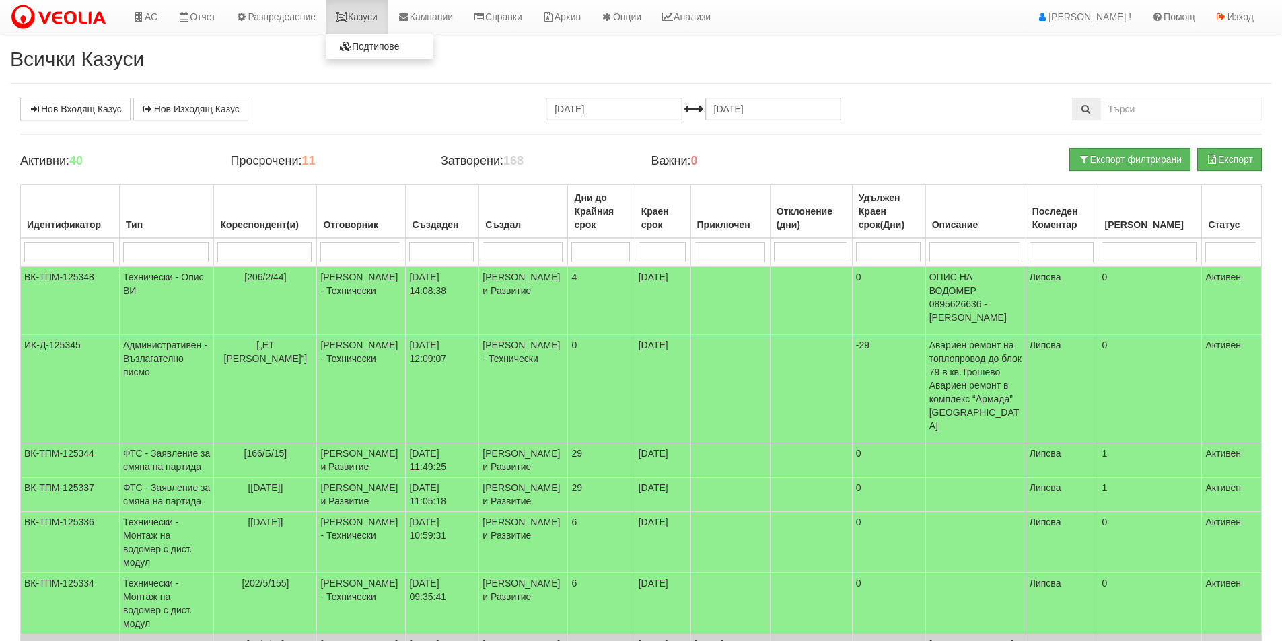
click at [365, 12] on link "Казуси" at bounding box center [357, 17] width 62 height 34
click at [376, 21] on link "Казуси" at bounding box center [357, 17] width 62 height 34
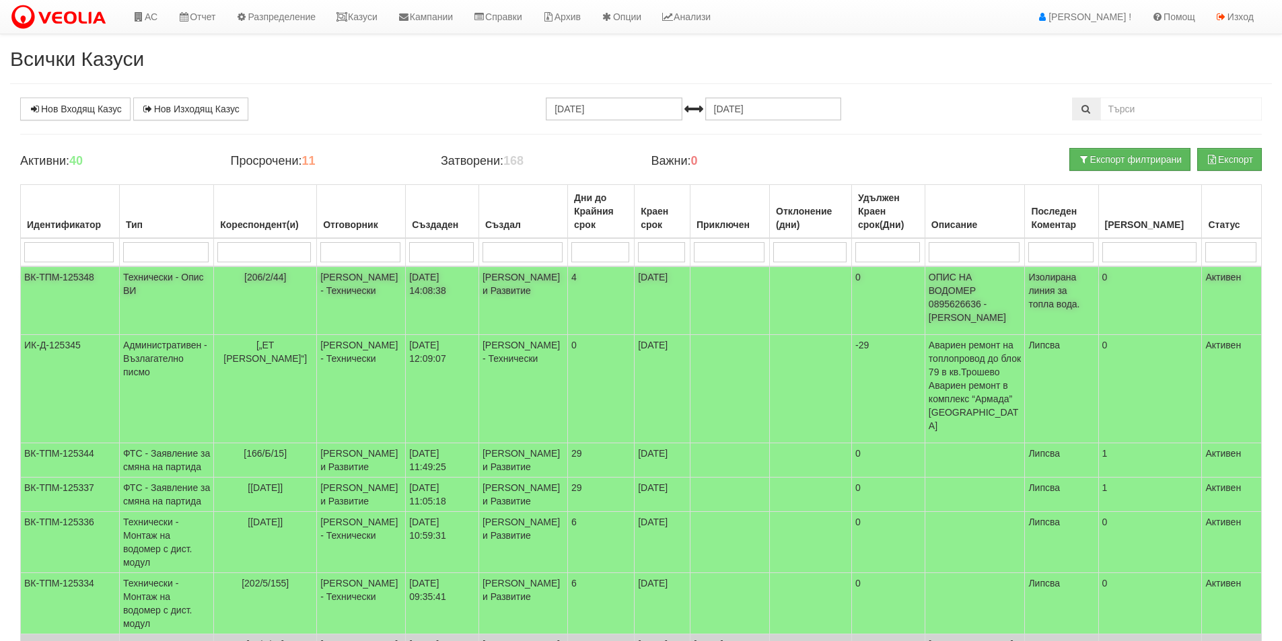
click at [406, 300] on td "[PERSON_NAME] - Технически" at bounding box center [361, 301] width 89 height 69
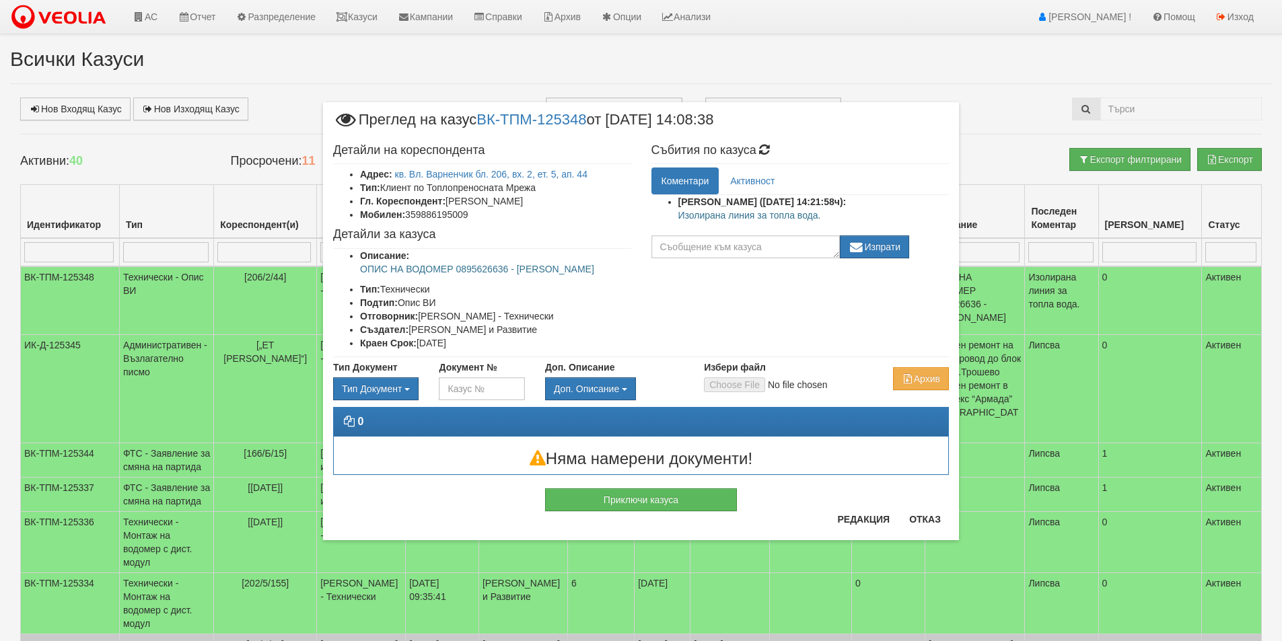
drag, startPoint x: 810, startPoint y: 213, endPoint x: 662, endPoint y: 219, distance: 148.9
click at [662, 219] on ul "Катерина Димитрова (02/09/2025г. 14:21:58ч): Изолирана линия за топла вода." at bounding box center [800, 212] width 298 height 34
copy p "Изолирана линия за топла вода."
click at [946, 520] on button "Отказ" at bounding box center [925, 520] width 48 height 22
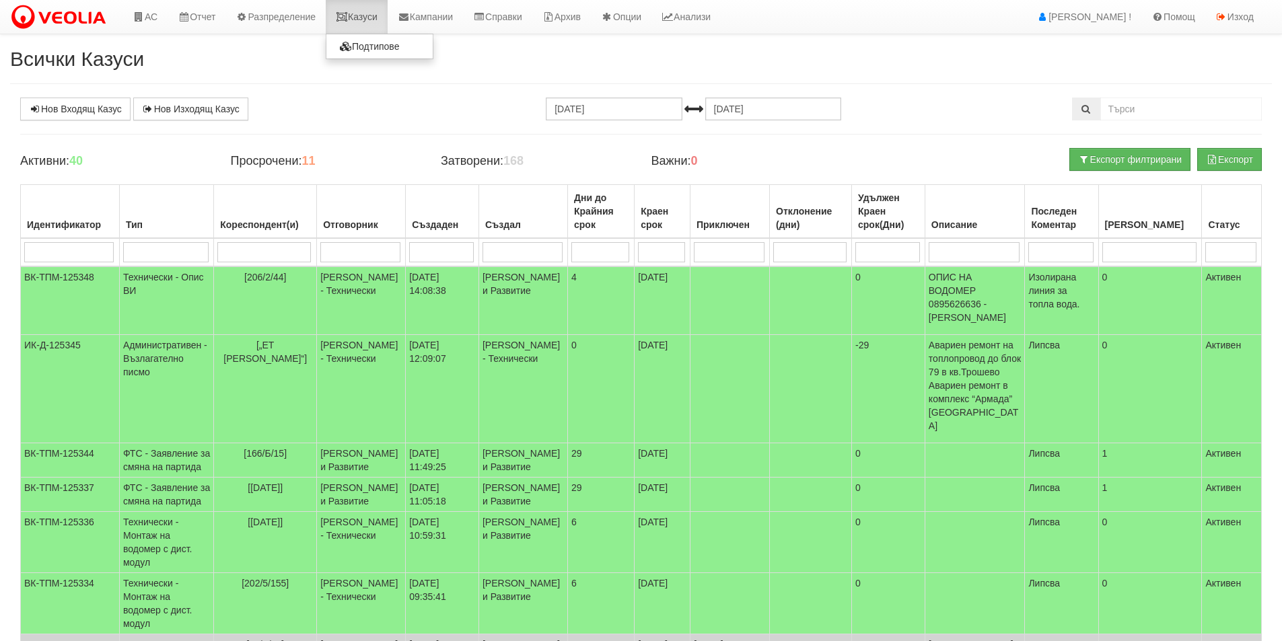
click at [349, 24] on link "Казуси" at bounding box center [357, 17] width 62 height 34
click at [380, 15] on link "Казуси" at bounding box center [357, 17] width 62 height 34
click at [151, 15] on link "АС" at bounding box center [144, 17] width 45 height 34
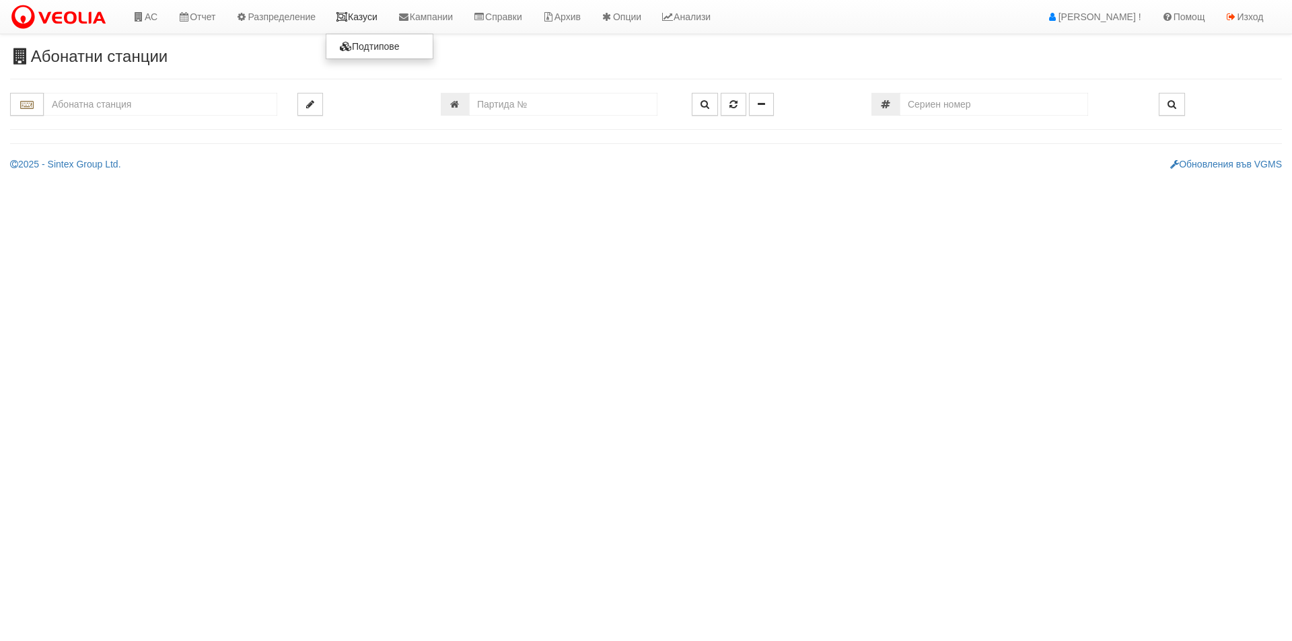
click at [380, 23] on link "Казуси" at bounding box center [357, 17] width 62 height 34
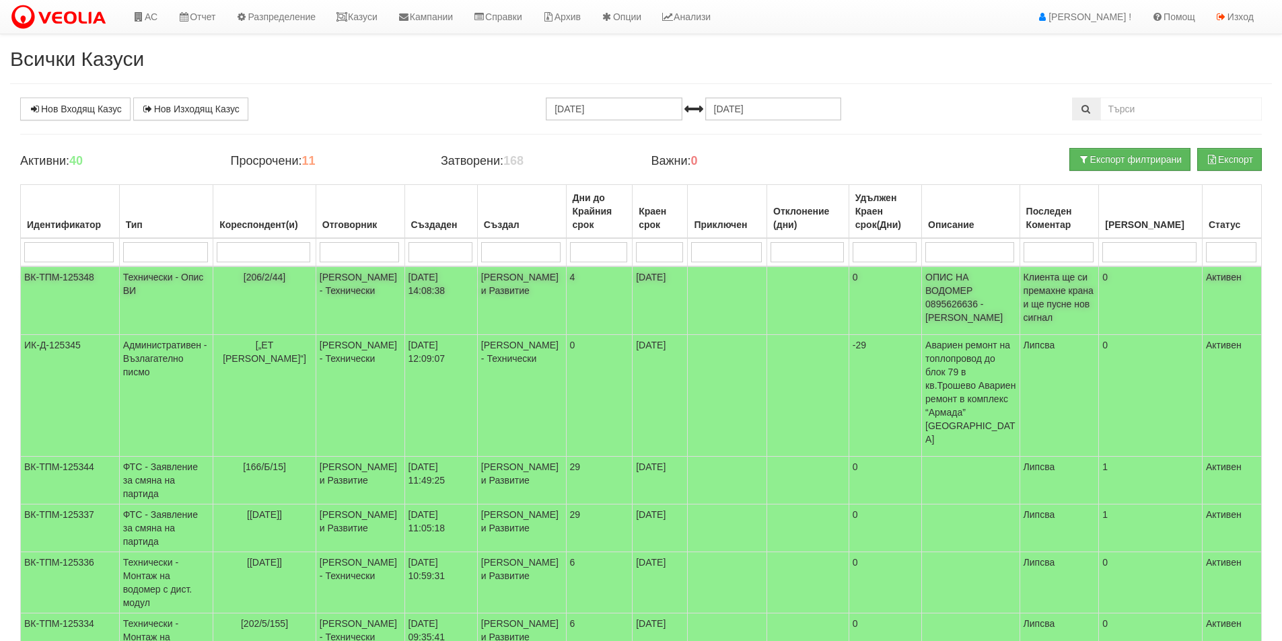
click at [566, 299] on td "4" at bounding box center [599, 301] width 67 height 69
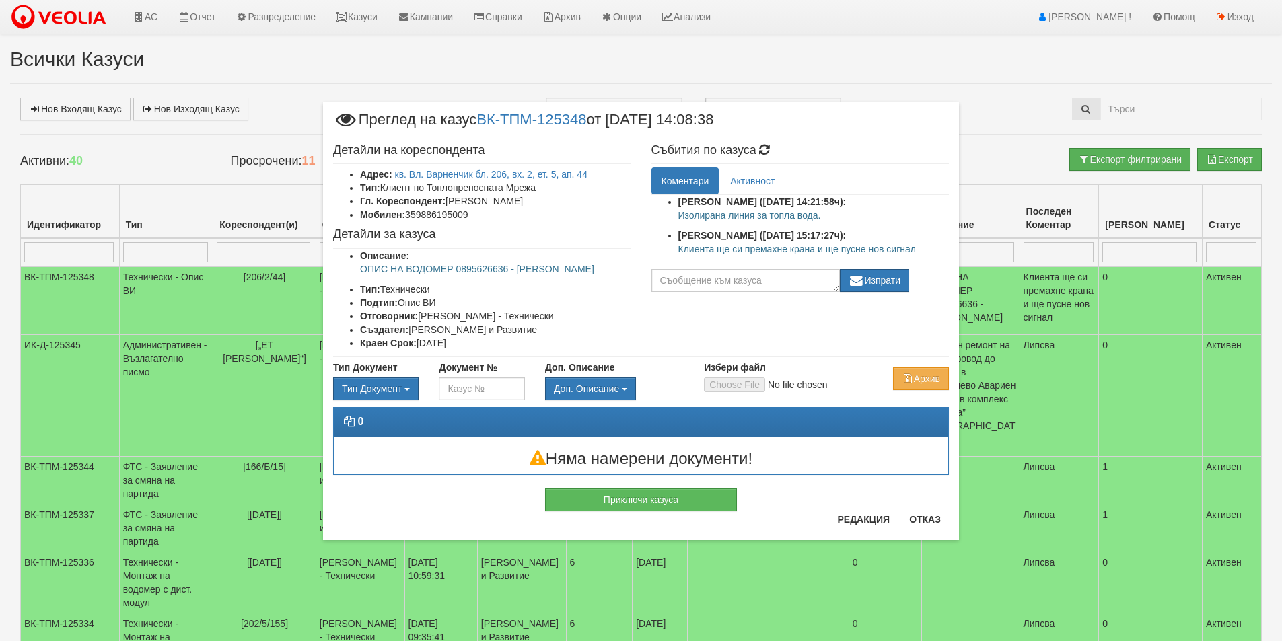
drag, startPoint x: 850, startPoint y: 250, endPoint x: 672, endPoint y: 246, distance: 177.7
click at [672, 246] on ul "Катерина Димитрова (02/09/2025г. 14:21:58ч): Изолирана линия за топла вода. Бой…" at bounding box center [800, 228] width 298 height 67
copy p "Клиента ще си премахне крана и ще пусне нов сигнал"
click at [713, 289] on textarea at bounding box center [745, 280] width 188 height 23
drag, startPoint x: 740, startPoint y: 276, endPoint x: 753, endPoint y: 276, distance: 12.8
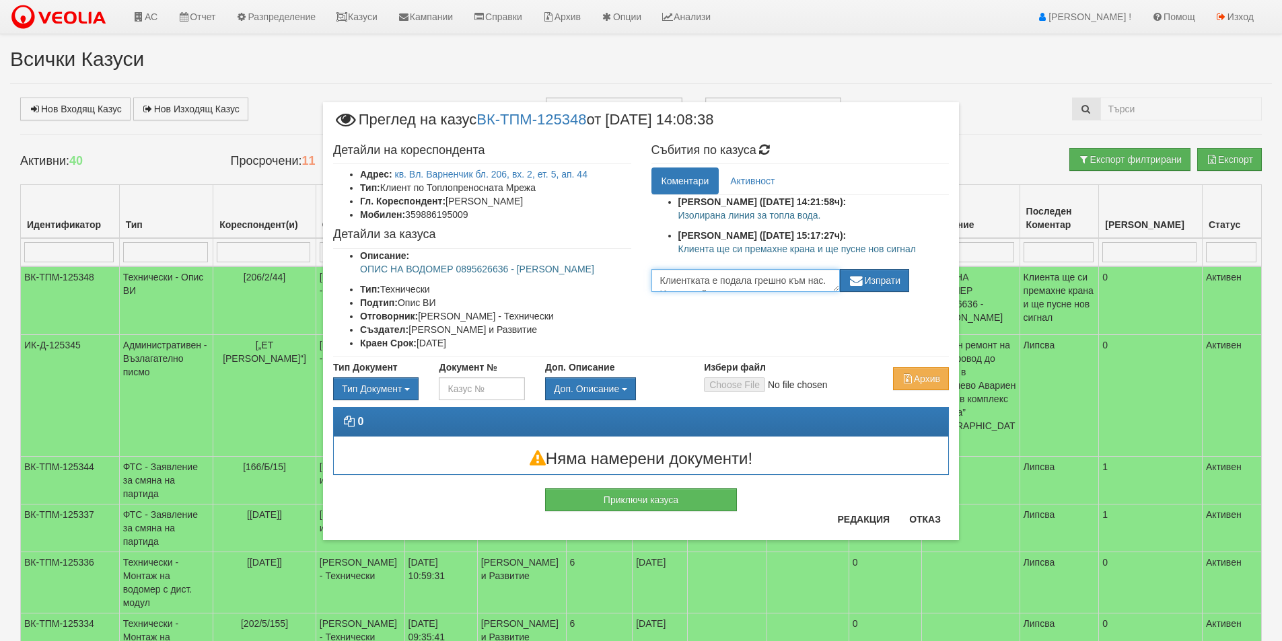
click at [753, 276] on textarea "Клиентката е подала грешно към нас. Извинявайте колеги @Бойко Петков." at bounding box center [745, 280] width 188 height 23
click at [752, 283] on textarea "Клиентката е подала грешно към нас. Извинявайте колеги @Бойко Петков." at bounding box center [745, 280] width 188 height 23
drag, startPoint x: 713, startPoint y: 283, endPoint x: 645, endPoint y: 247, distance: 76.8
click at [599, 220] on div "Детайли на кореспондента Адрес: кв. Вл. Варненчик бл. 206, вх. 2, ет. 5, ап. 44…" at bounding box center [641, 247] width 636 height 220
click at [773, 281] on textarea "Клиентката е подала грешно към нас. Извинявайте колеги @Бойко Петков." at bounding box center [745, 280] width 188 height 23
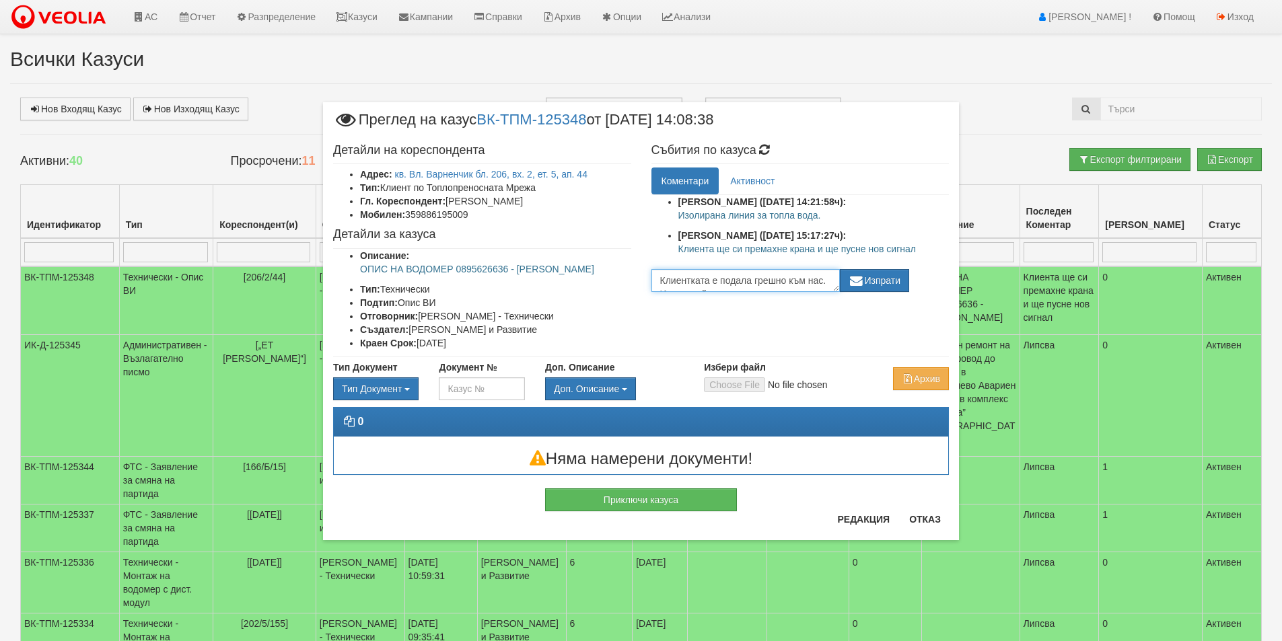
click at [837, 291] on textarea "Клиентката е подала грешно към нас. Извинявайте колеги @Бойко Петков." at bounding box center [745, 280] width 188 height 23
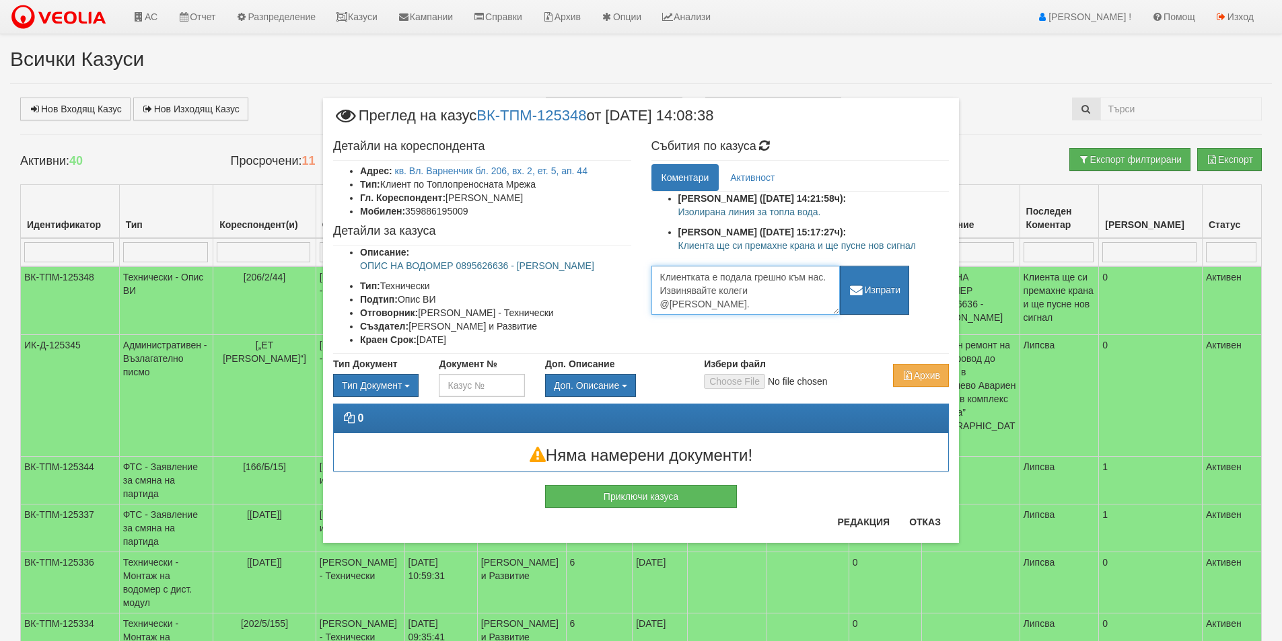
drag, startPoint x: 834, startPoint y: 287, endPoint x: 837, endPoint y: 345, distance: 58.0
click at [837, 315] on textarea "Клиентката е подала грешно към нас. Извинявайте колеги @Бойко Петков." at bounding box center [745, 290] width 188 height 49
click at [748, 295] on textarea "Клиентката е подала грешно към нас. Извинявайте колеги @Бойко Петков." at bounding box center [745, 306] width 188 height 81
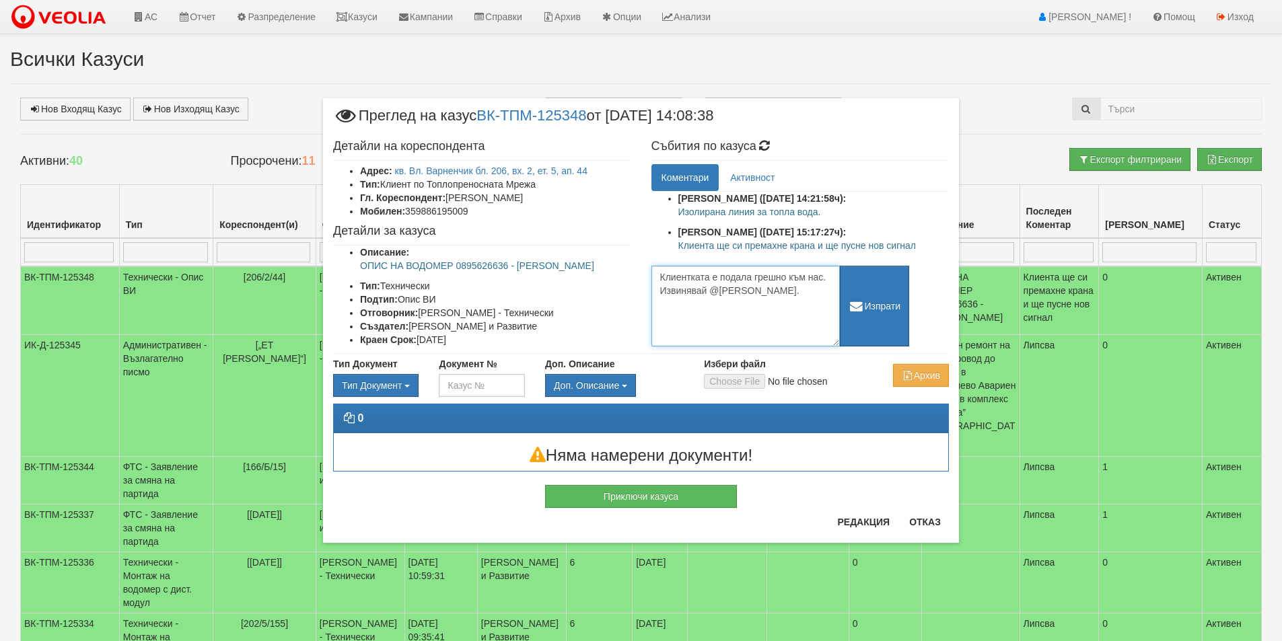
drag, startPoint x: 798, startPoint y: 295, endPoint x: 658, endPoint y: 299, distance: 140.7
click at [658, 299] on textarea "Клиентката е подала грешно към нас. Извинявай @[PERSON_NAME]." at bounding box center [745, 306] width 188 height 81
type textarea "Клиентката е подала грешно към нас. Извинявай @[PERSON_NAME]."
click at [889, 328] on button "Изпрати" at bounding box center [875, 306] width 70 height 81
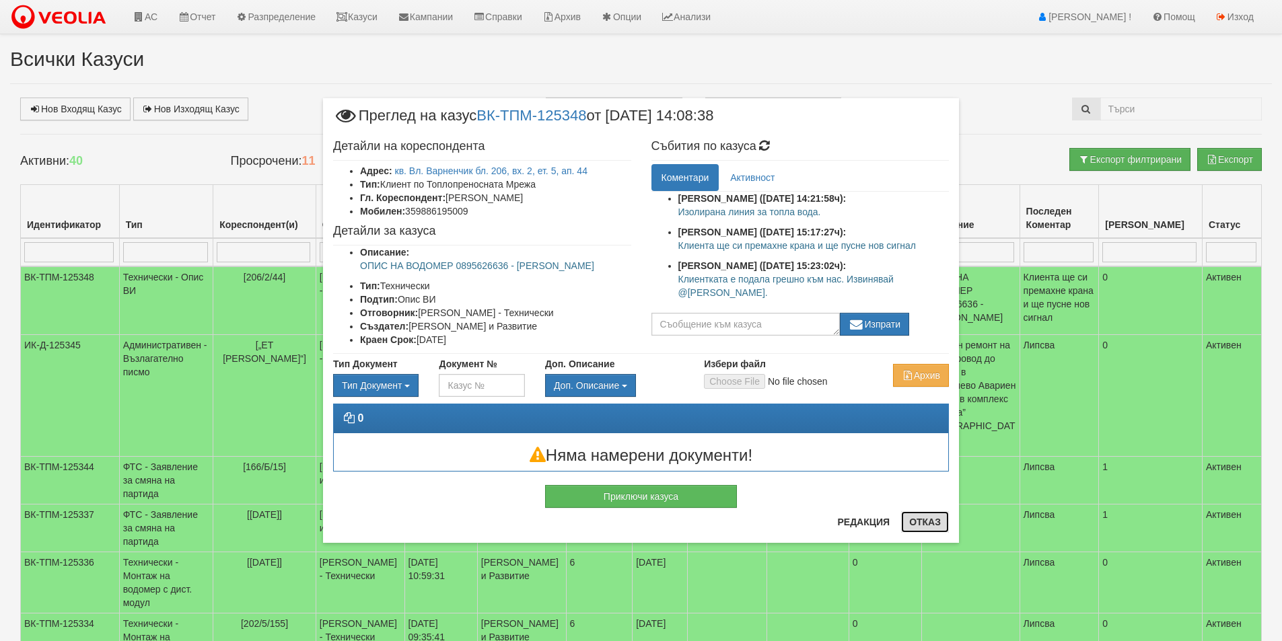
click at [919, 522] on button "Отказ" at bounding box center [925, 522] width 48 height 22
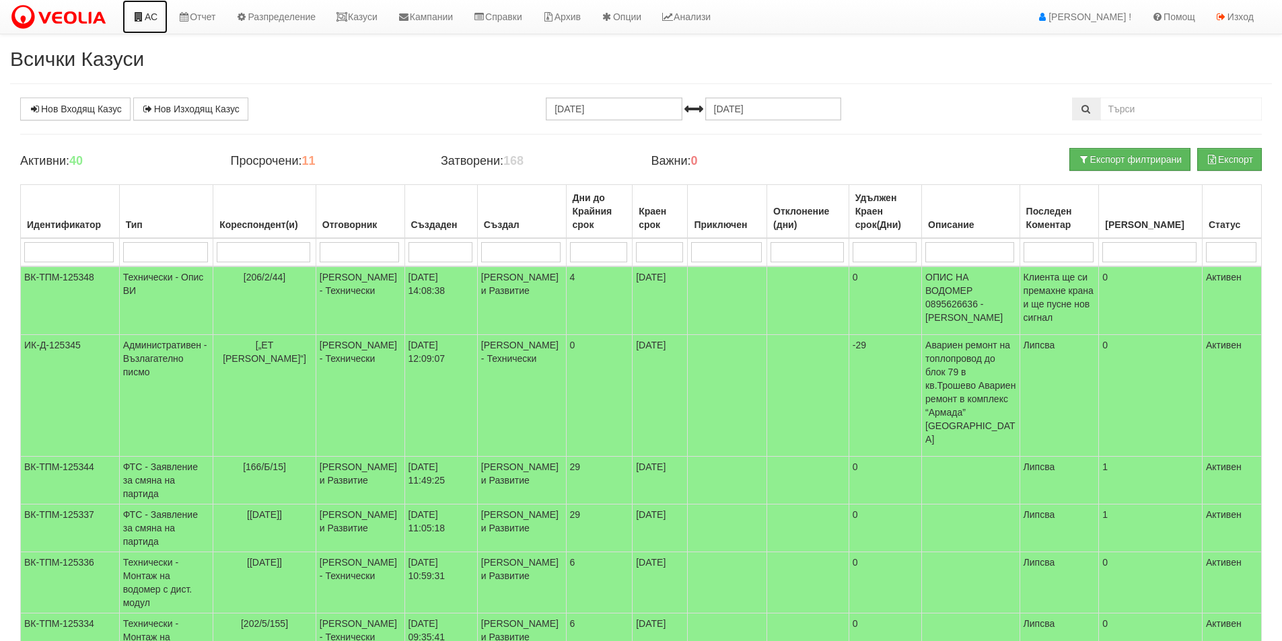
click at [133, 22] on link "АС" at bounding box center [144, 17] width 45 height 34
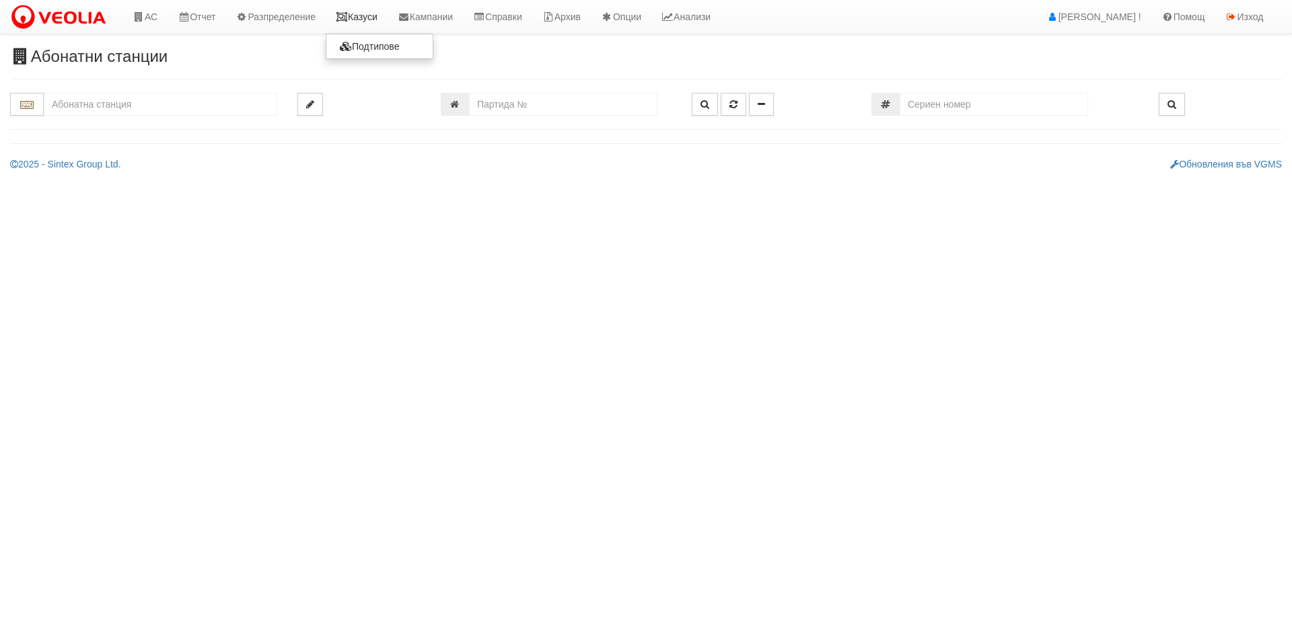
click at [363, 26] on link "Казуси" at bounding box center [357, 17] width 62 height 34
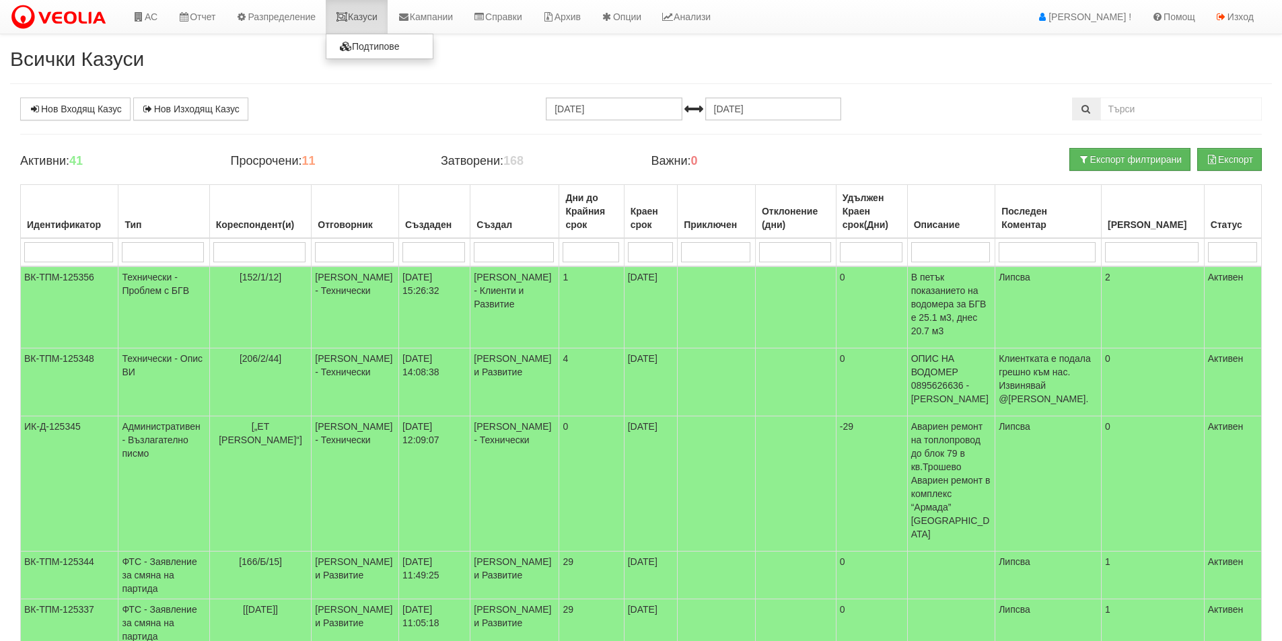
click at [343, 20] on link "Казуси" at bounding box center [357, 17] width 62 height 34
click at [157, 9] on link "АС" at bounding box center [144, 17] width 45 height 34
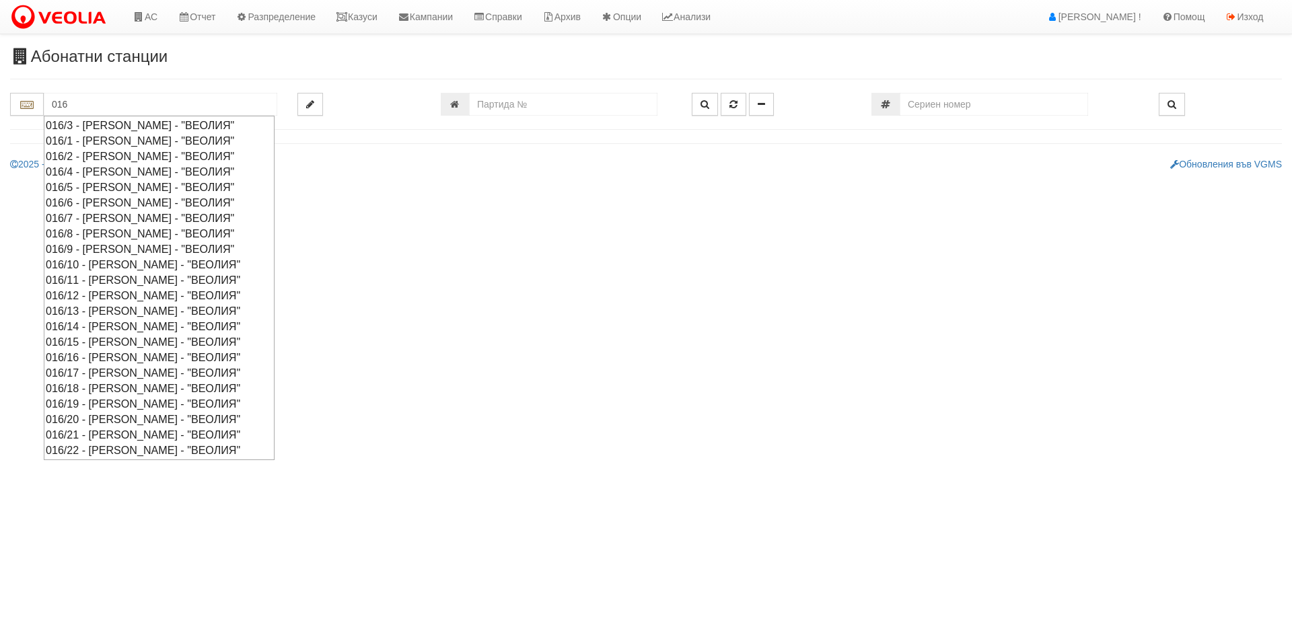
click at [102, 227] on div "016/8 - [PERSON_NAME] - "ВЕОЛИЯ"" at bounding box center [159, 233] width 227 height 15
type input "016/8 - [PERSON_NAME] - "ВЕОЛИЯ""
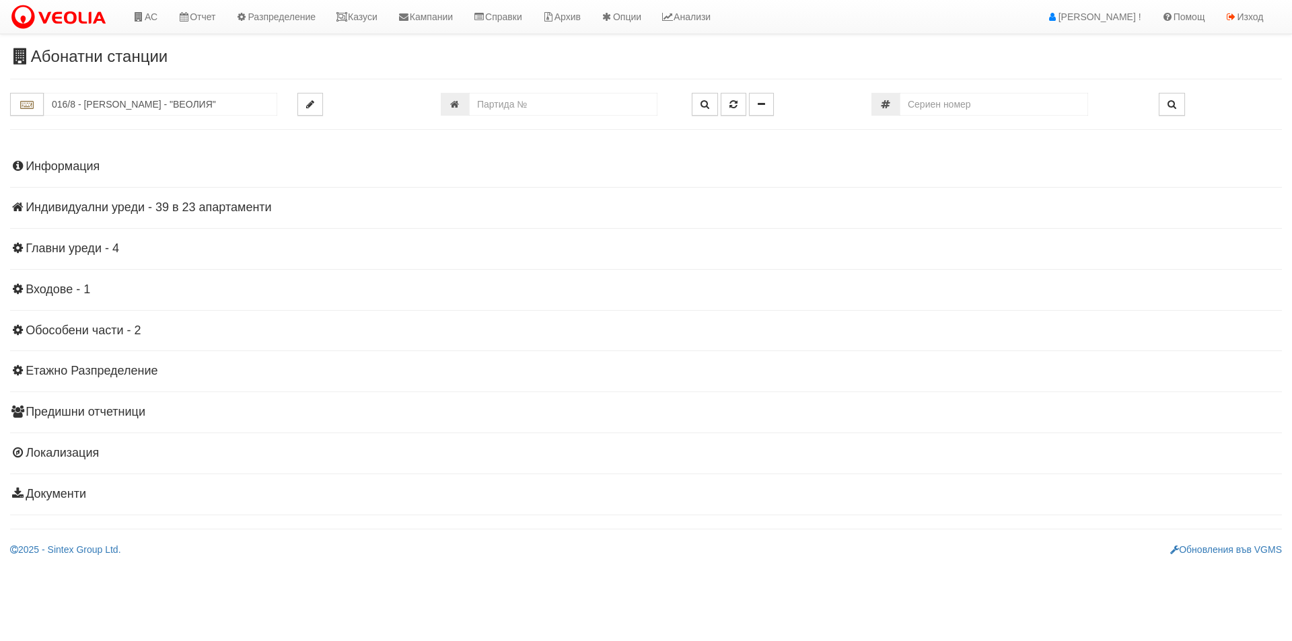
click at [252, 213] on h4 "Индивидуални уреди - 39 в 23 апартаменти" at bounding box center [646, 207] width 1272 height 13
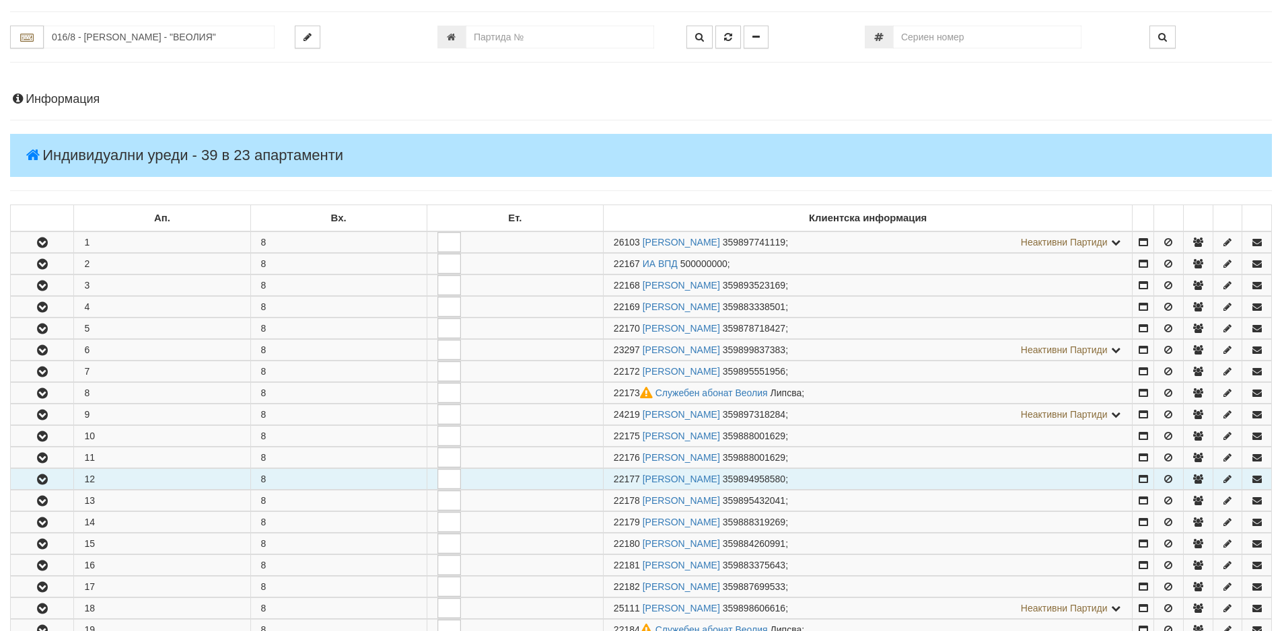
scroll to position [202, 0]
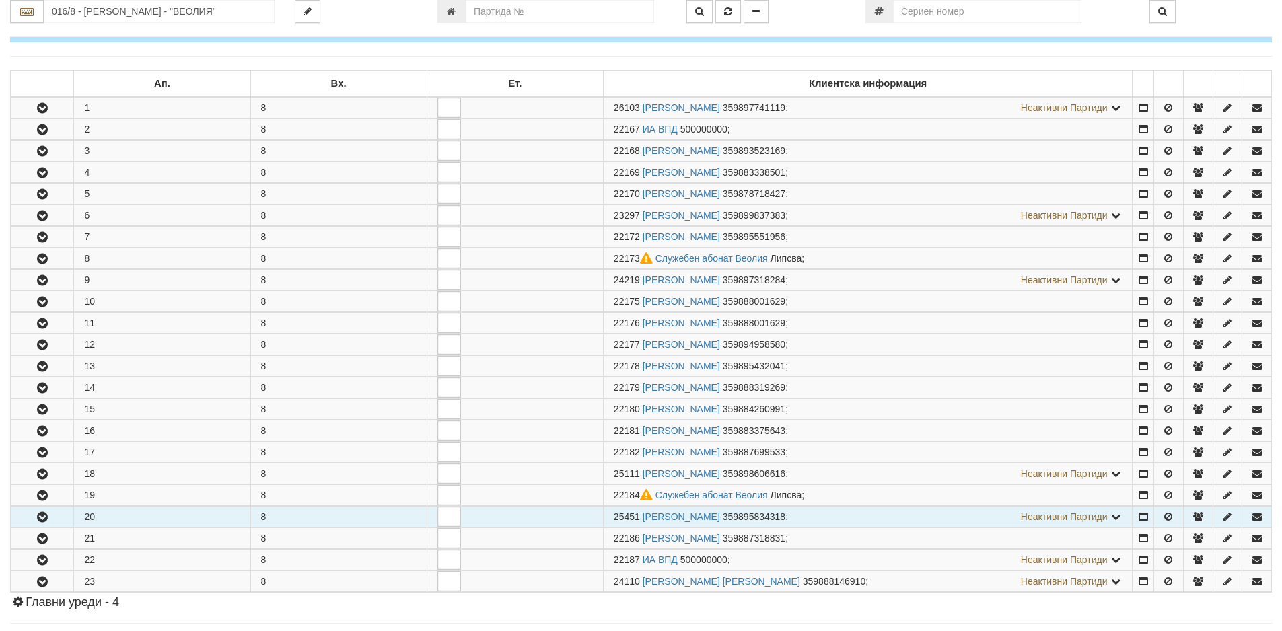
click at [43, 518] on icon "button" at bounding box center [42, 517] width 16 height 9
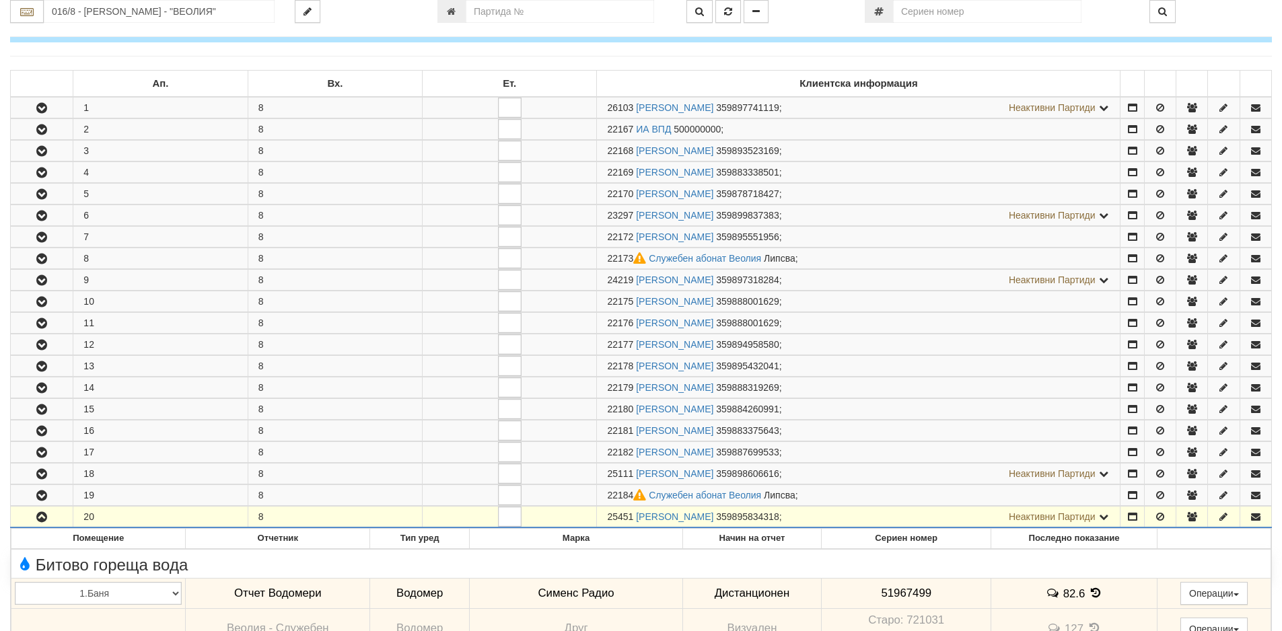
drag, startPoint x: 633, startPoint y: 516, endPoint x: 606, endPoint y: 517, distance: 26.9
click at [606, 517] on td "25451 [PERSON_NAME] 359895834318 ; Неактивни Партиди 22185 МАИ [PERSON_NAME] 35…" at bounding box center [859, 518] width 524 height 22
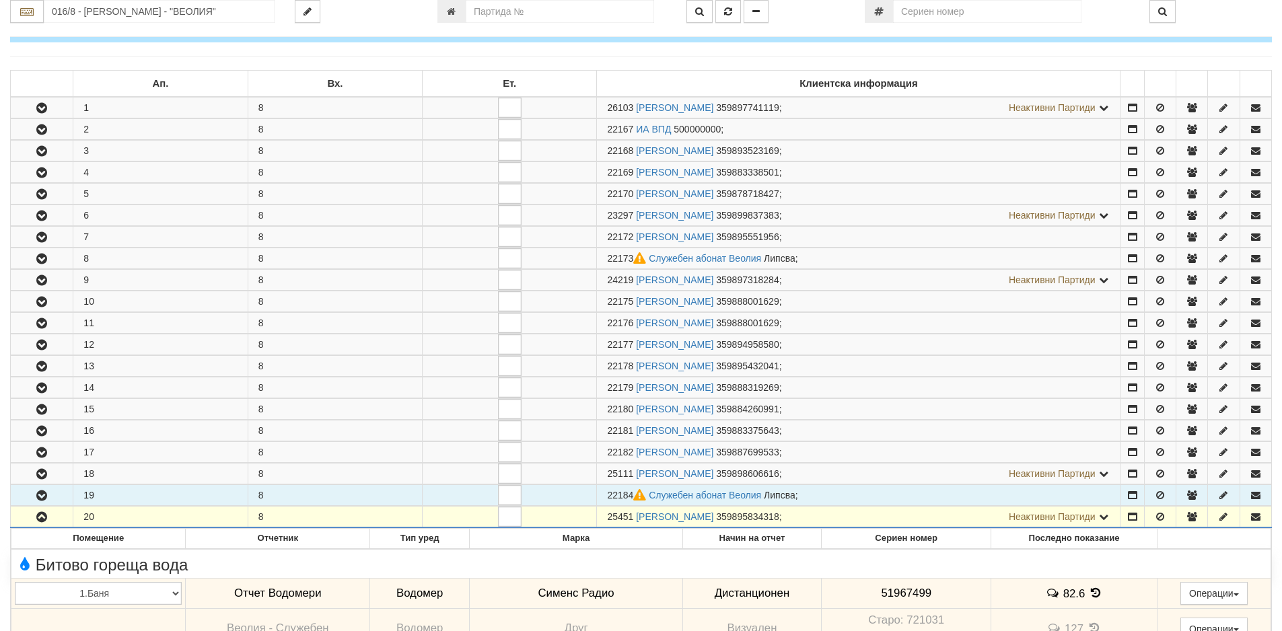
copy span "25451"
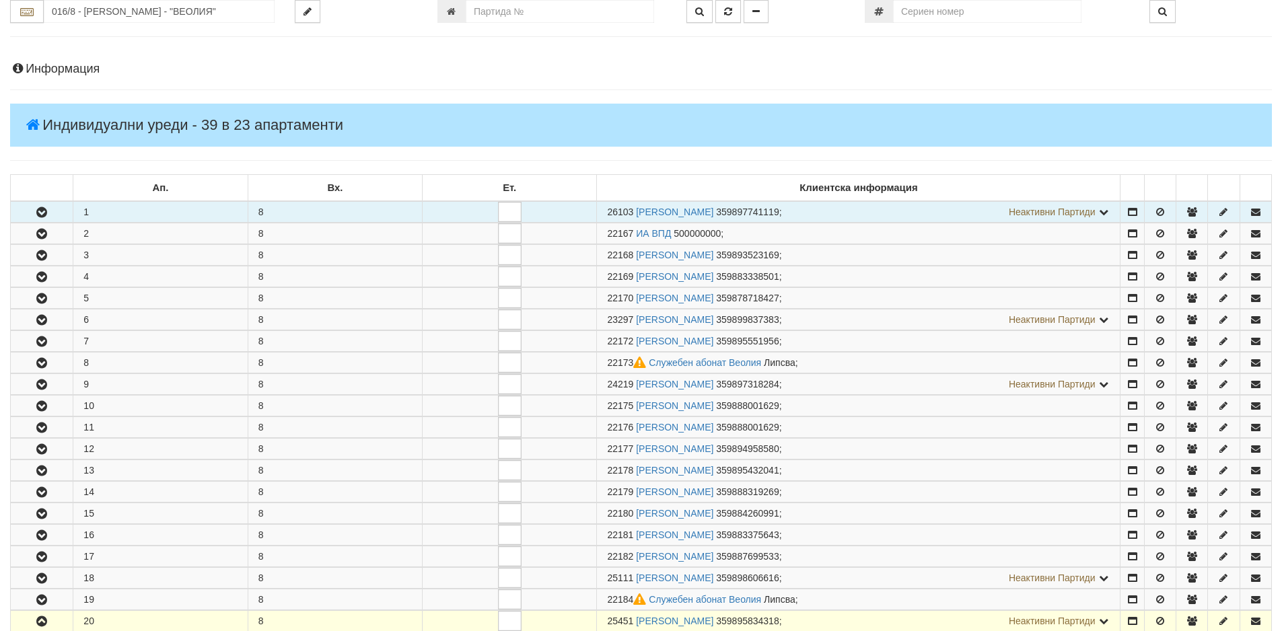
scroll to position [0, 0]
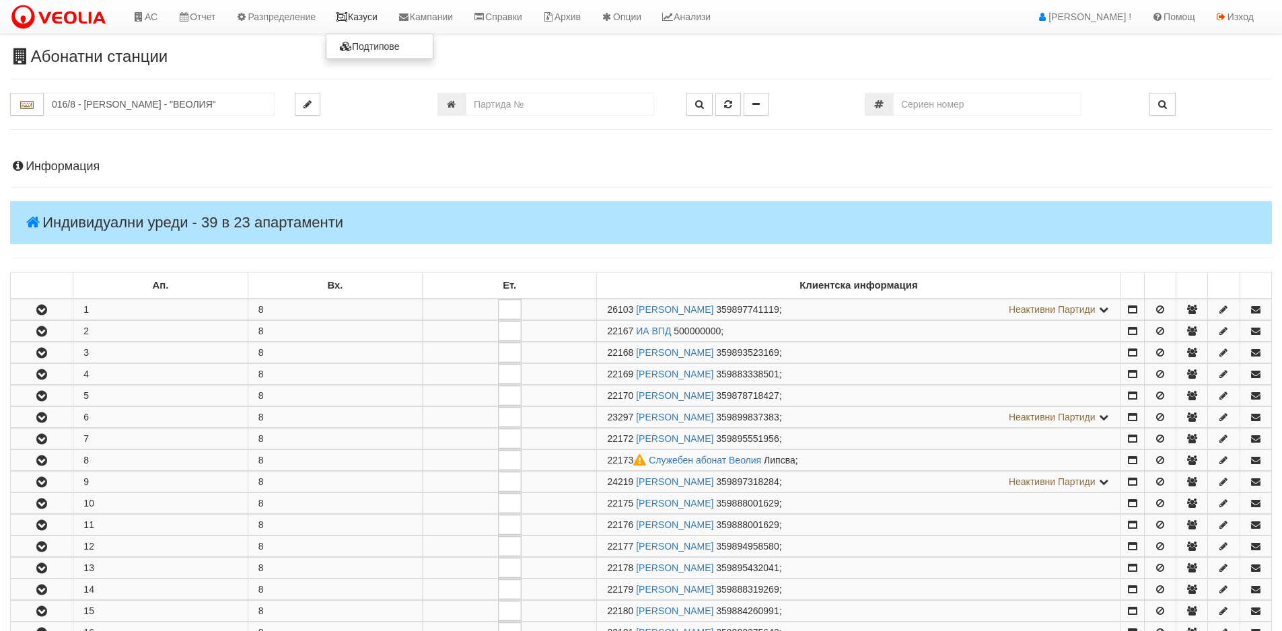
click at [361, 26] on link "Казуси" at bounding box center [357, 17] width 62 height 34
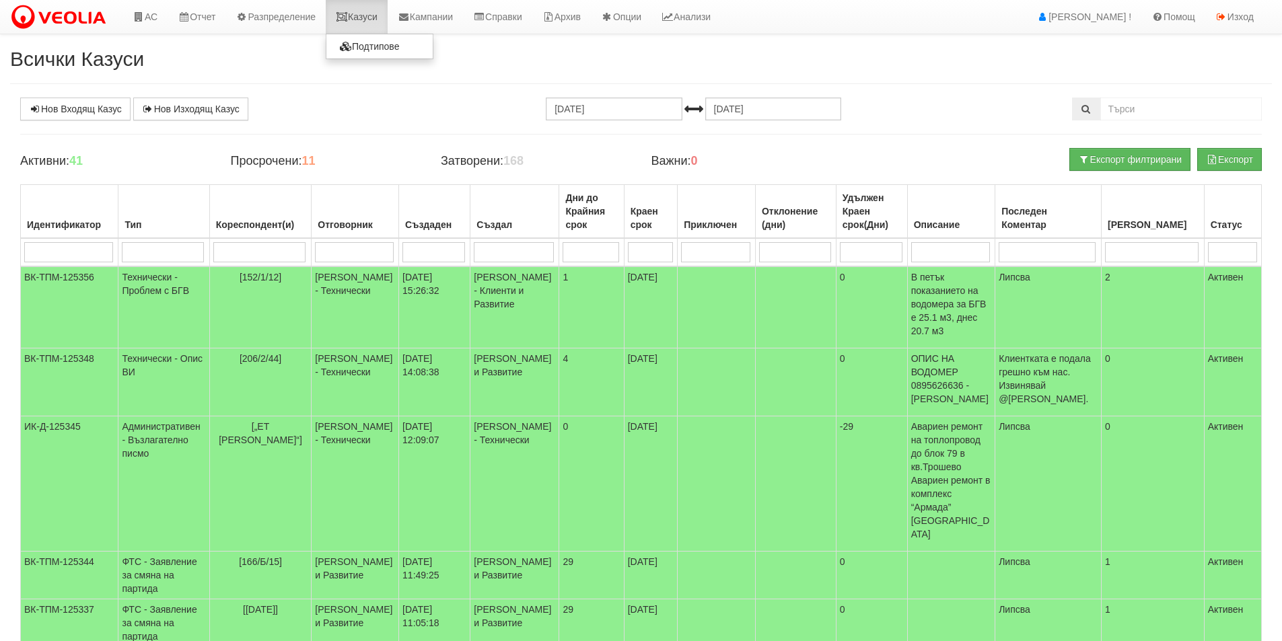
click at [380, 26] on link "Казуси" at bounding box center [357, 17] width 62 height 34
